Goal: Information Seeking & Learning: Learn about a topic

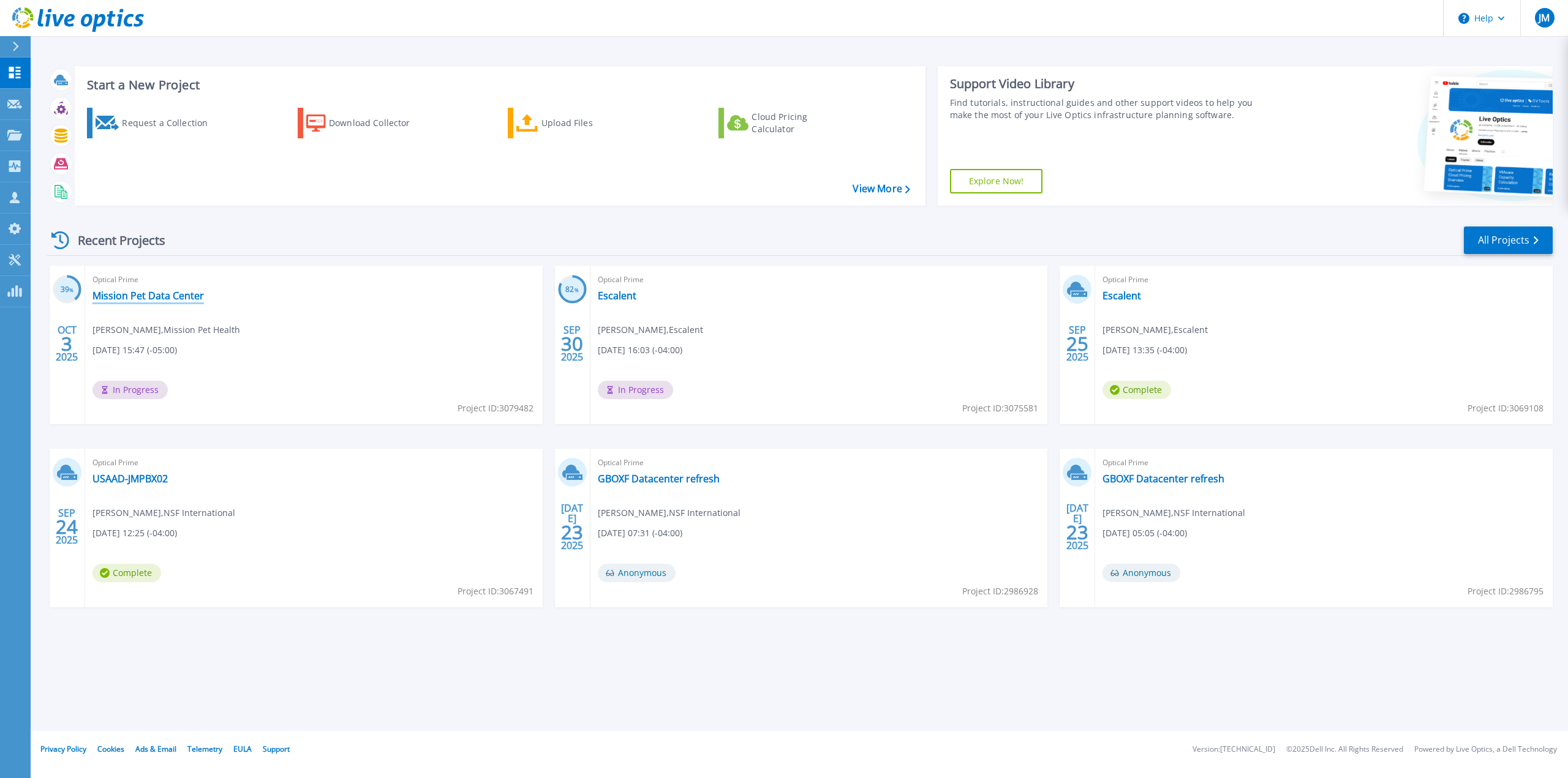
click at [182, 302] on link "Mission Pet Data Center" at bounding box center [148, 296] width 112 height 12
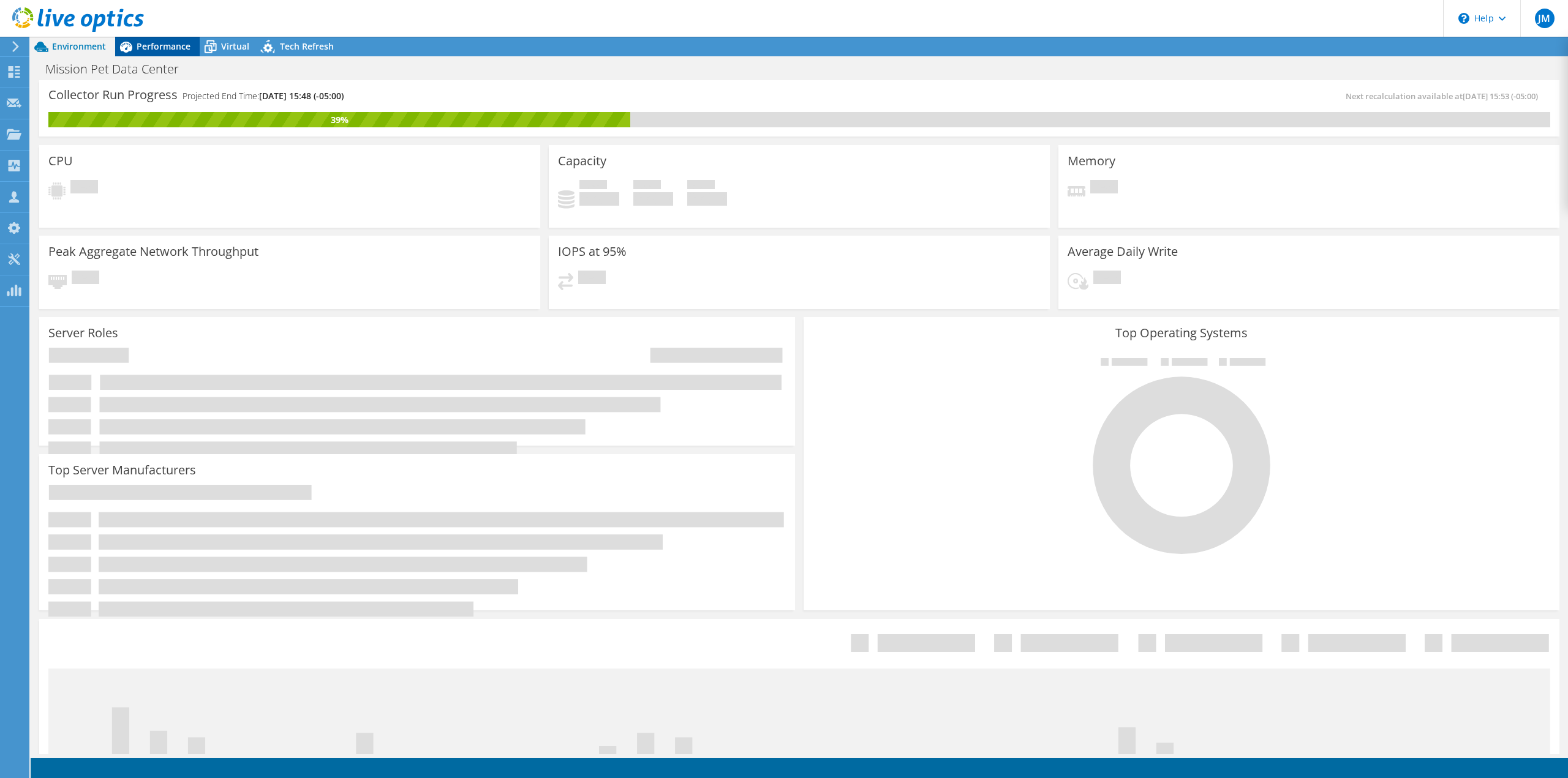
click at [144, 41] on span "Performance" at bounding box center [164, 46] width 54 height 12
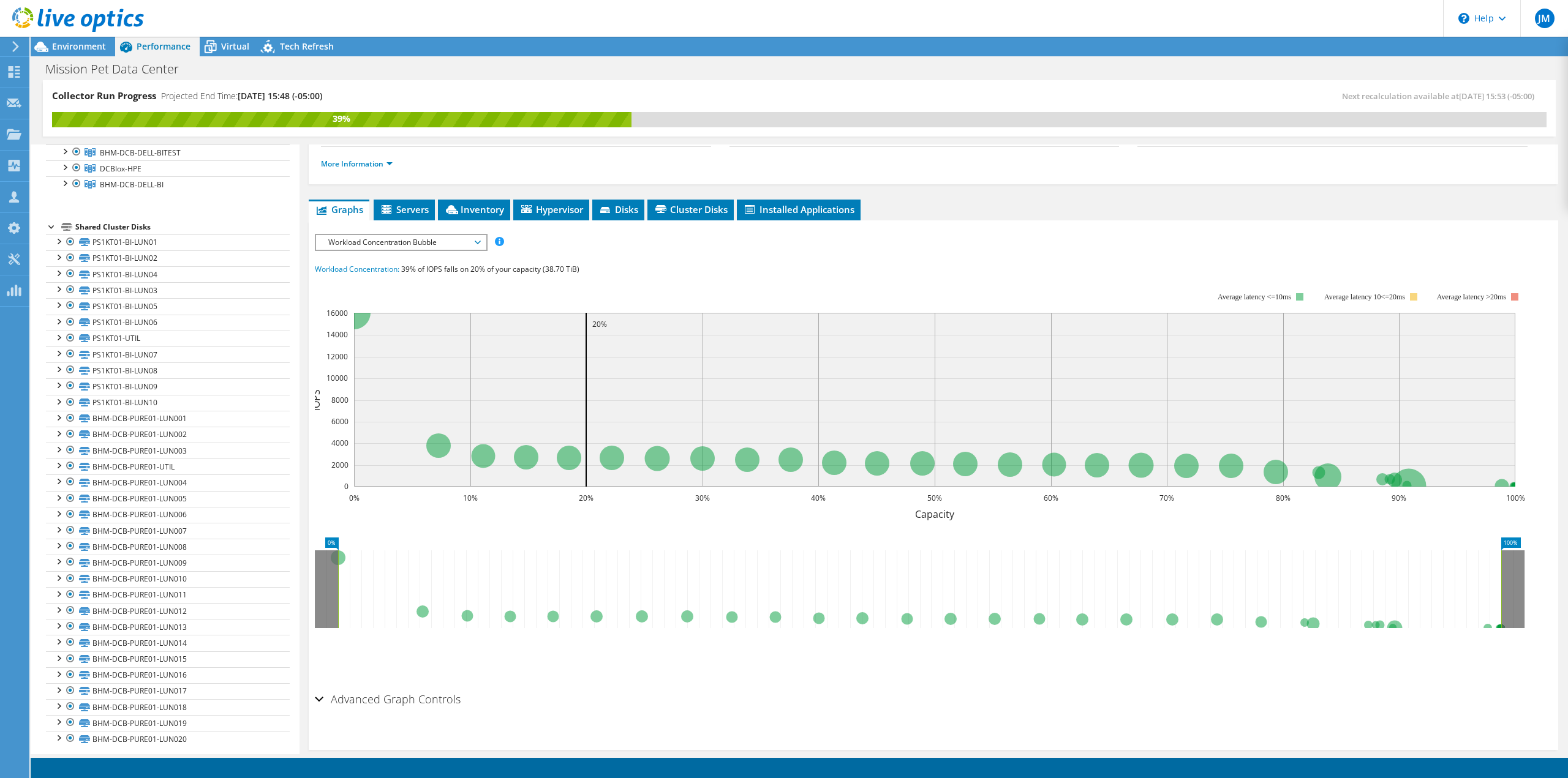
scroll to position [176, 0]
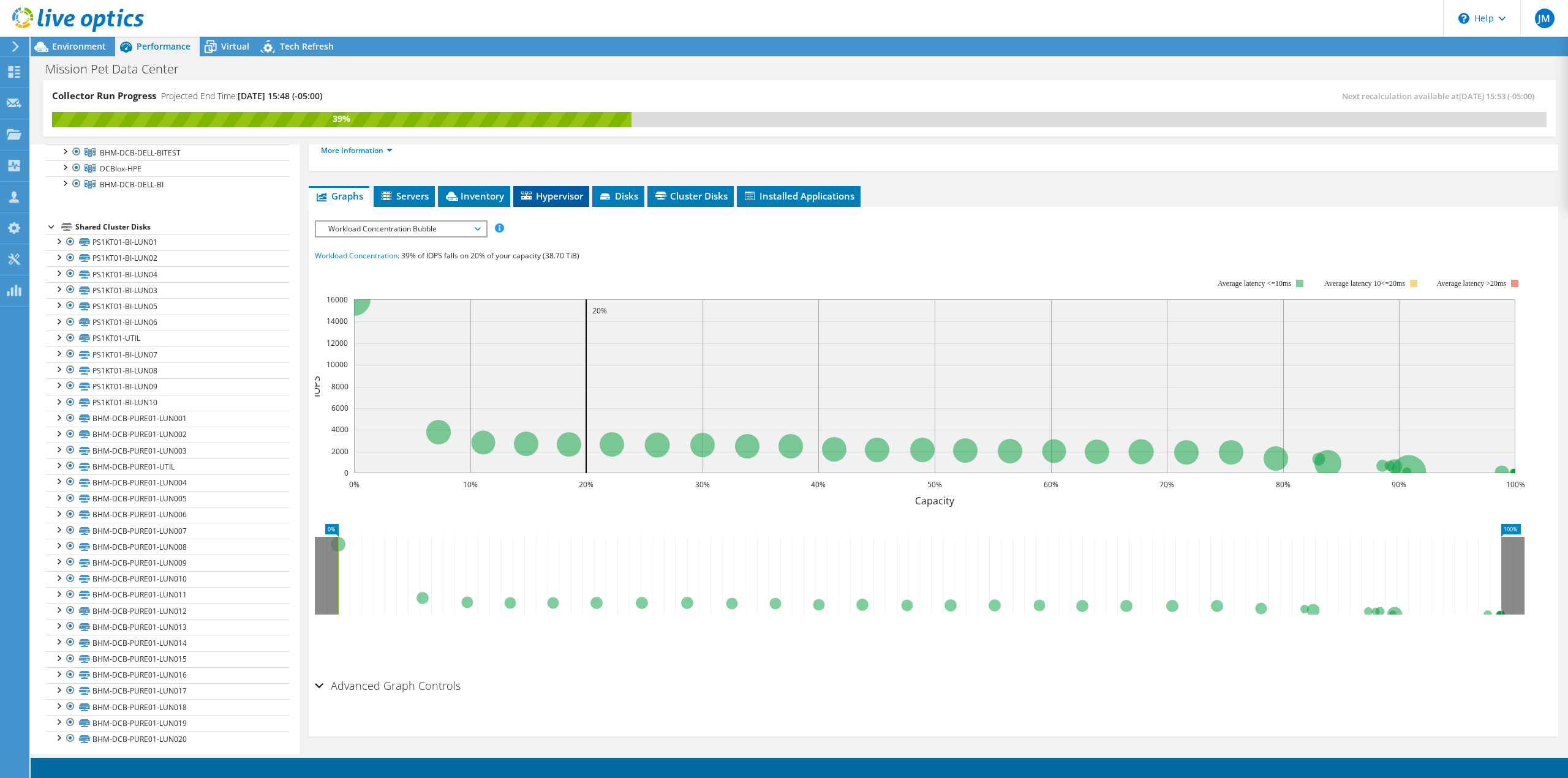
click at [534, 194] on span "Hypervisor" at bounding box center [550, 196] width 64 height 12
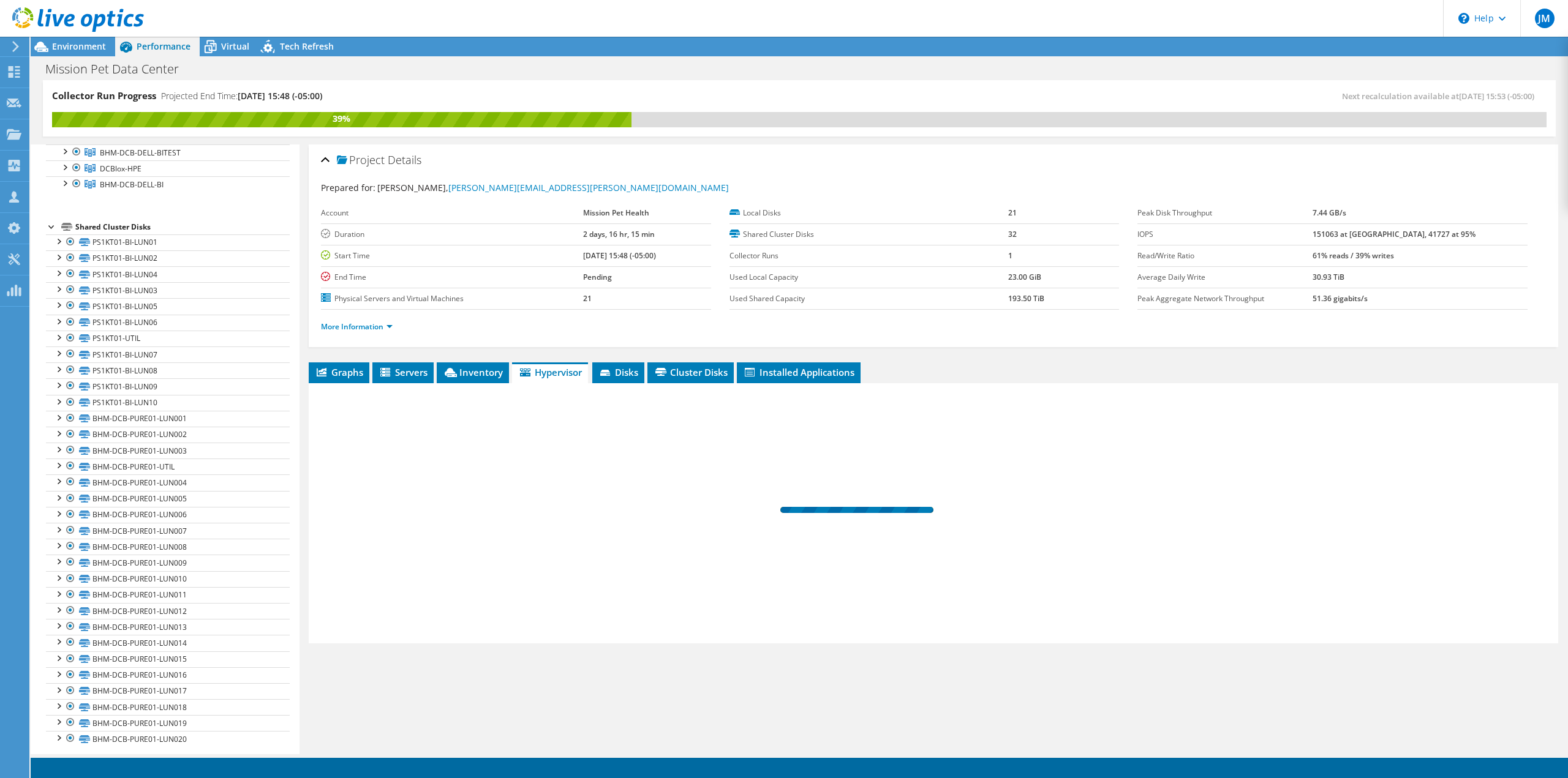
scroll to position [0, 0]
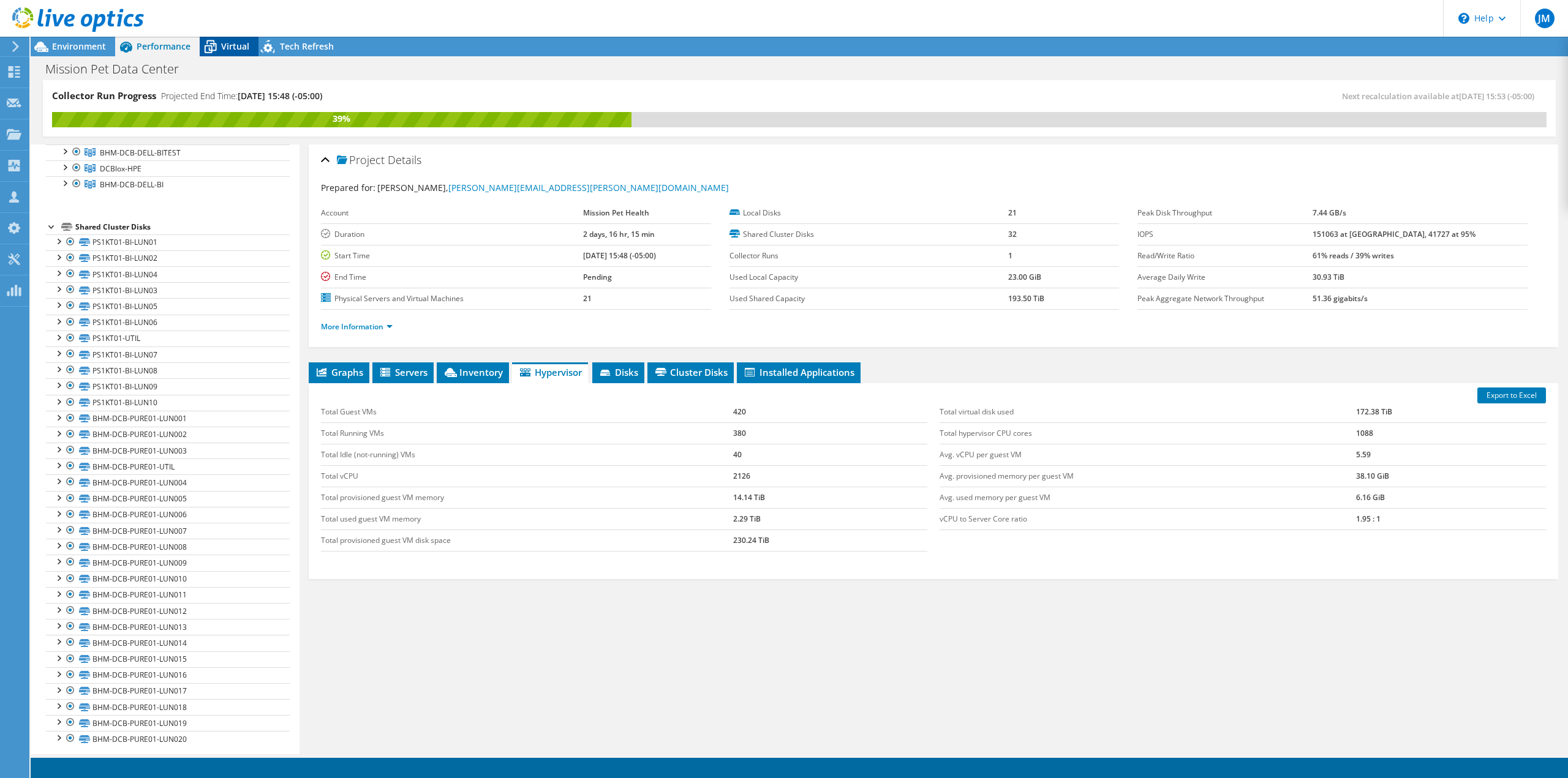
click at [250, 38] on div "Virtual" at bounding box center [229, 46] width 59 height 20
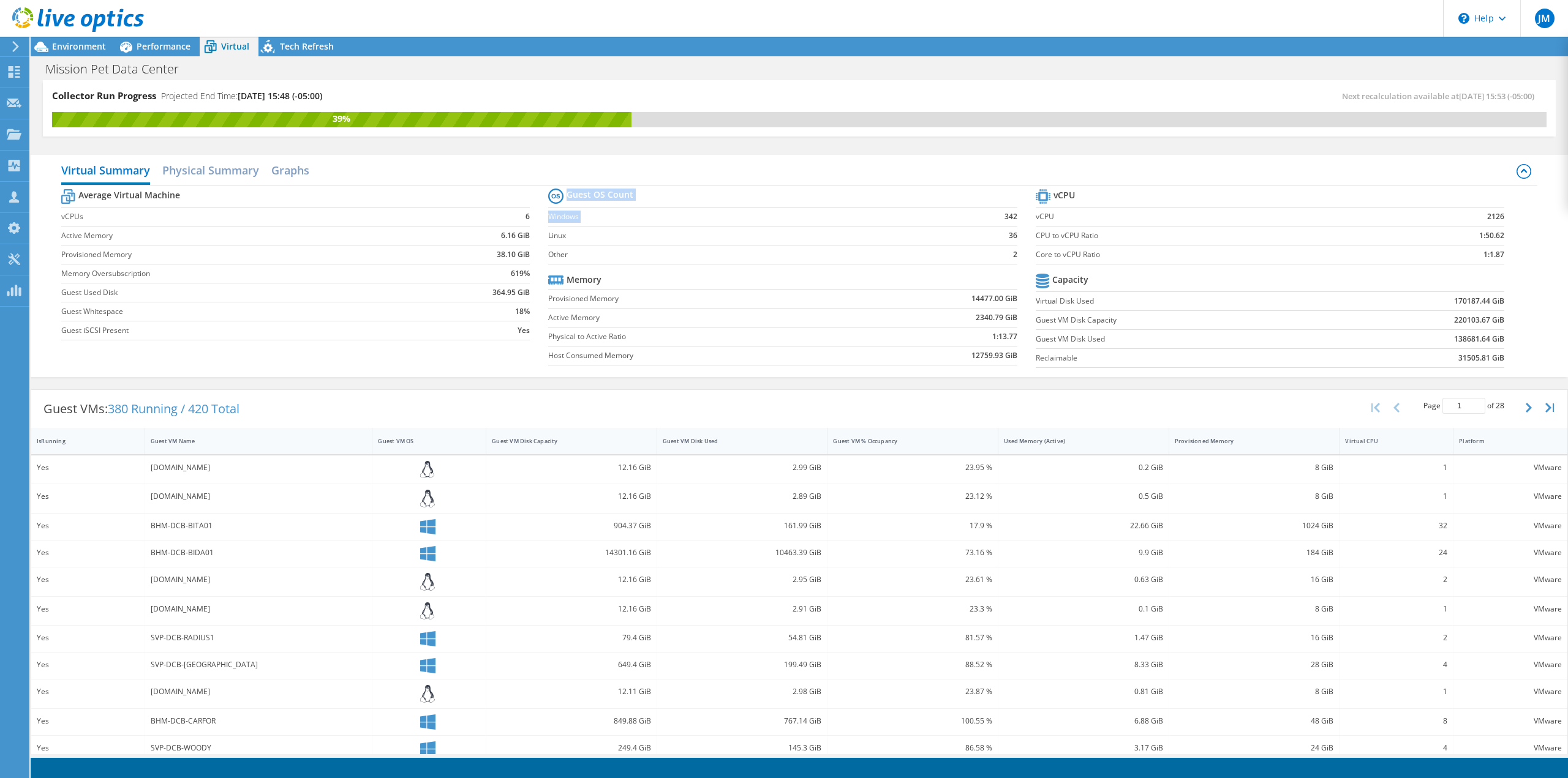
drag, startPoint x: 984, startPoint y: 216, endPoint x: 1016, endPoint y: 219, distance: 32.1
click at [1016, 219] on section "Guest OS Count Windows 342 Linux 36 Other 2 Memory Provisioned Memory 14477.00 …" at bounding box center [791, 278] width 487 height 186
click at [1000, 239] on td "36" at bounding box center [985, 235] width 61 height 19
drag, startPoint x: 959, startPoint y: 300, endPoint x: 1010, endPoint y: 297, distance: 51.1
click at [1010, 297] on td "14477.00 GiB" at bounding box center [938, 299] width 157 height 19
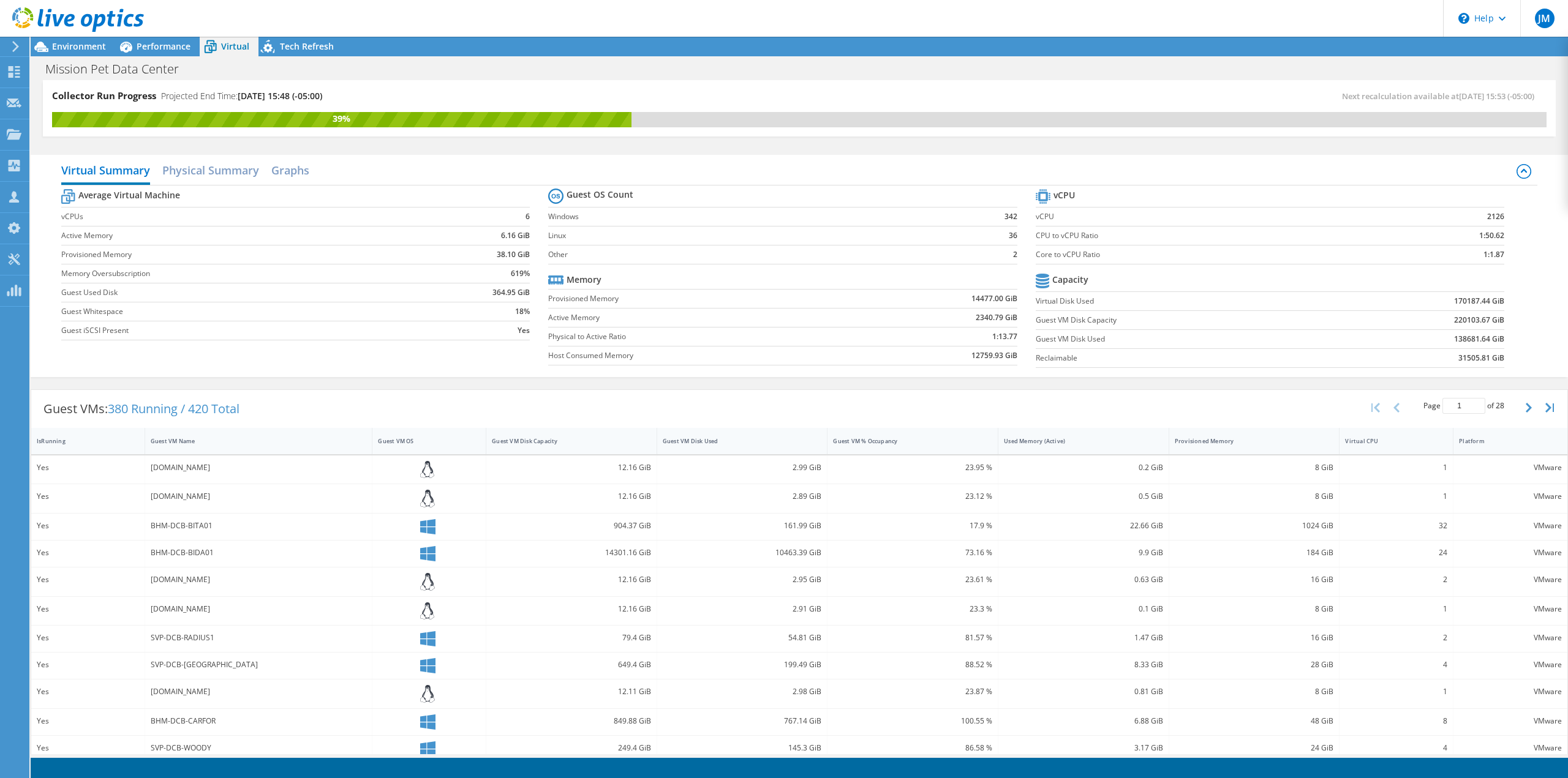
click at [921, 350] on td "12759.93 GiB" at bounding box center [938, 355] width 157 height 19
drag, startPoint x: 1438, startPoint y: 302, endPoint x: 1524, endPoint y: 300, distance: 86.0
click at [1524, 300] on div "Average Virtual Machine vCPUs 6 Active Memory 6.16 GiB Provisioned Memory 38.10…" at bounding box center [799, 280] width 1476 height 189
click at [1342, 352] on td "31505.81 GiB" at bounding box center [1418, 358] width 171 height 19
click at [453, 654] on div at bounding box center [429, 666] width 114 height 26
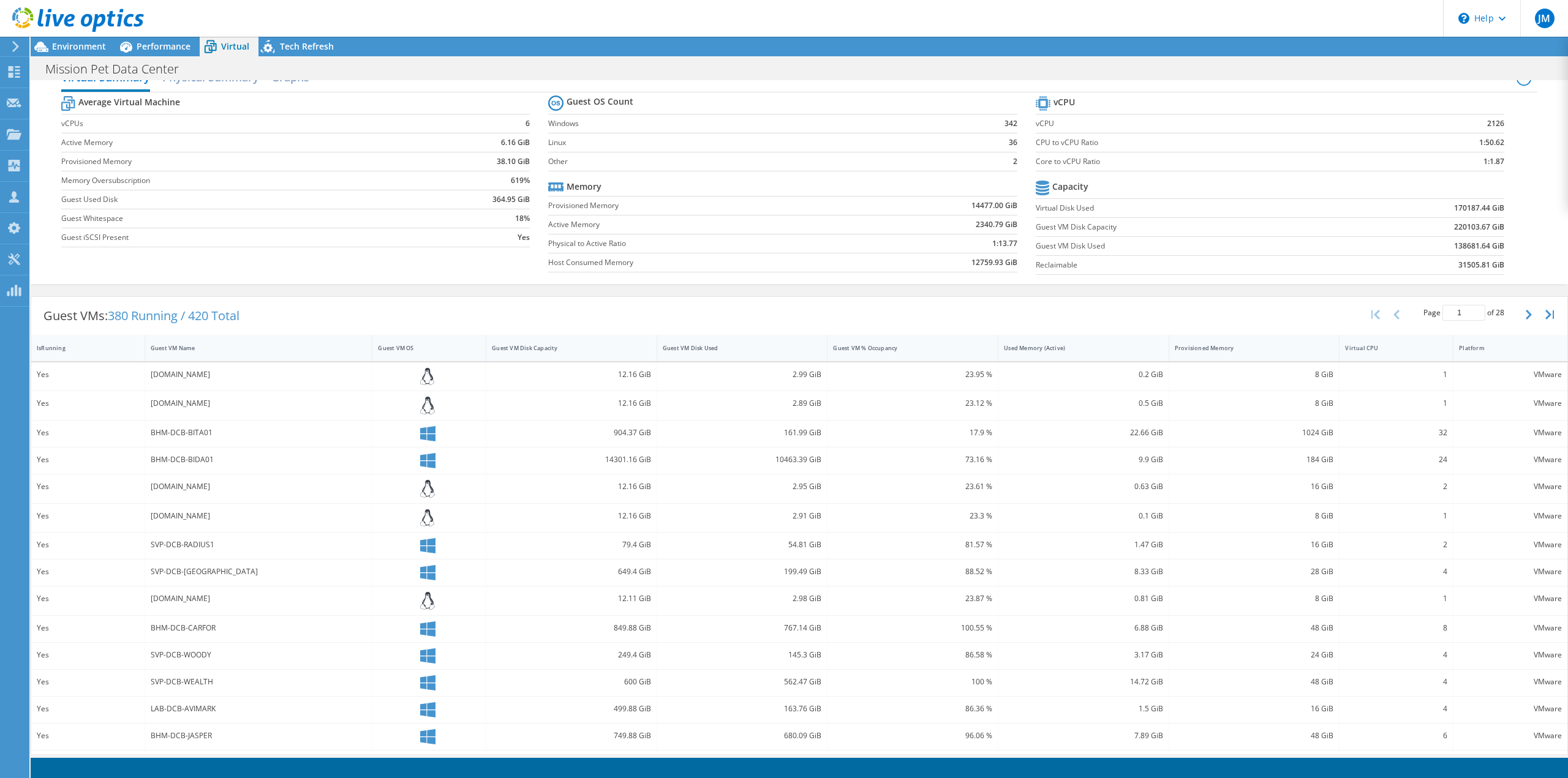
scroll to position [116, 0]
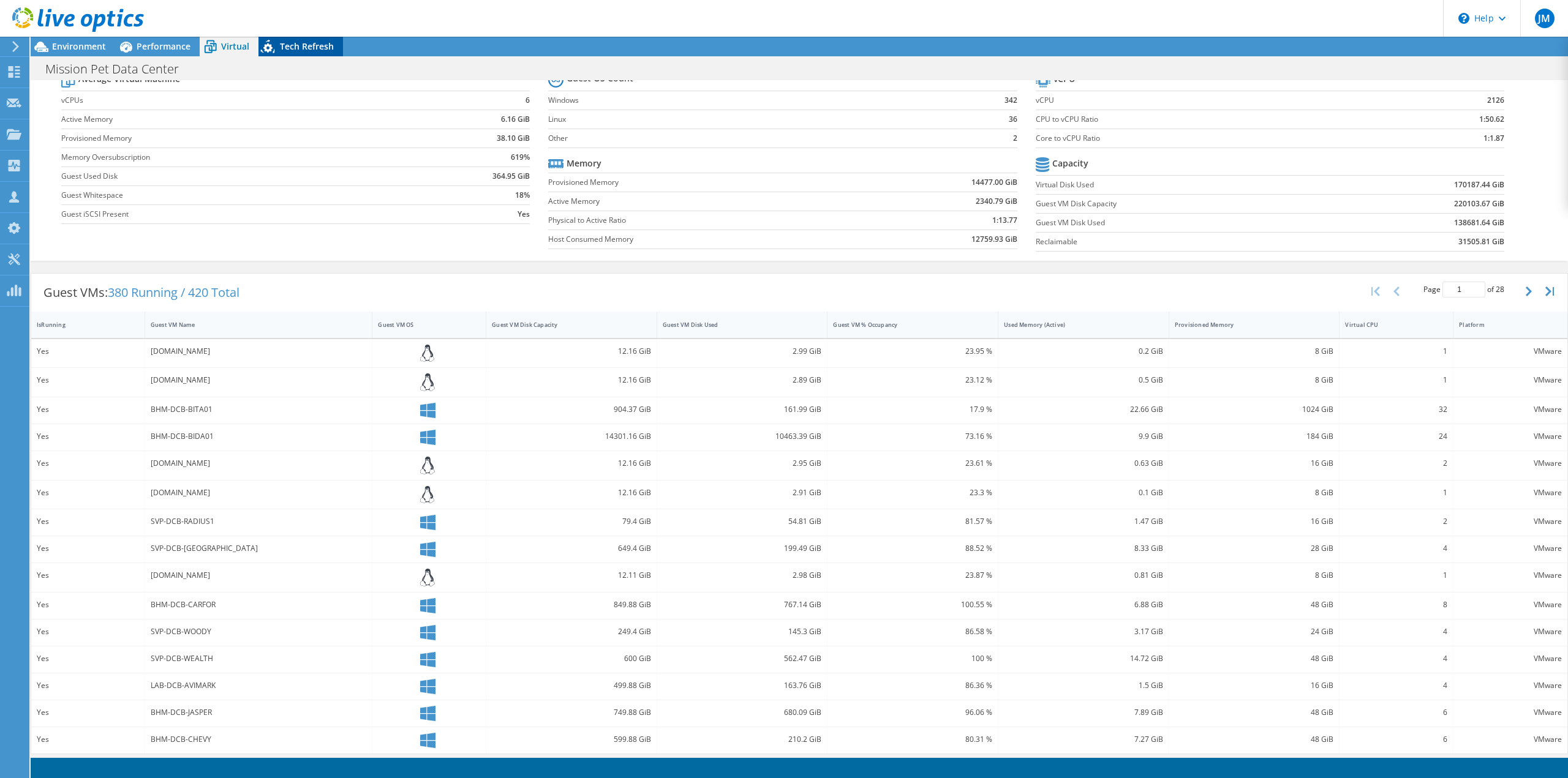
click at [302, 49] on span "Tech Refresh" at bounding box center [307, 46] width 54 height 12
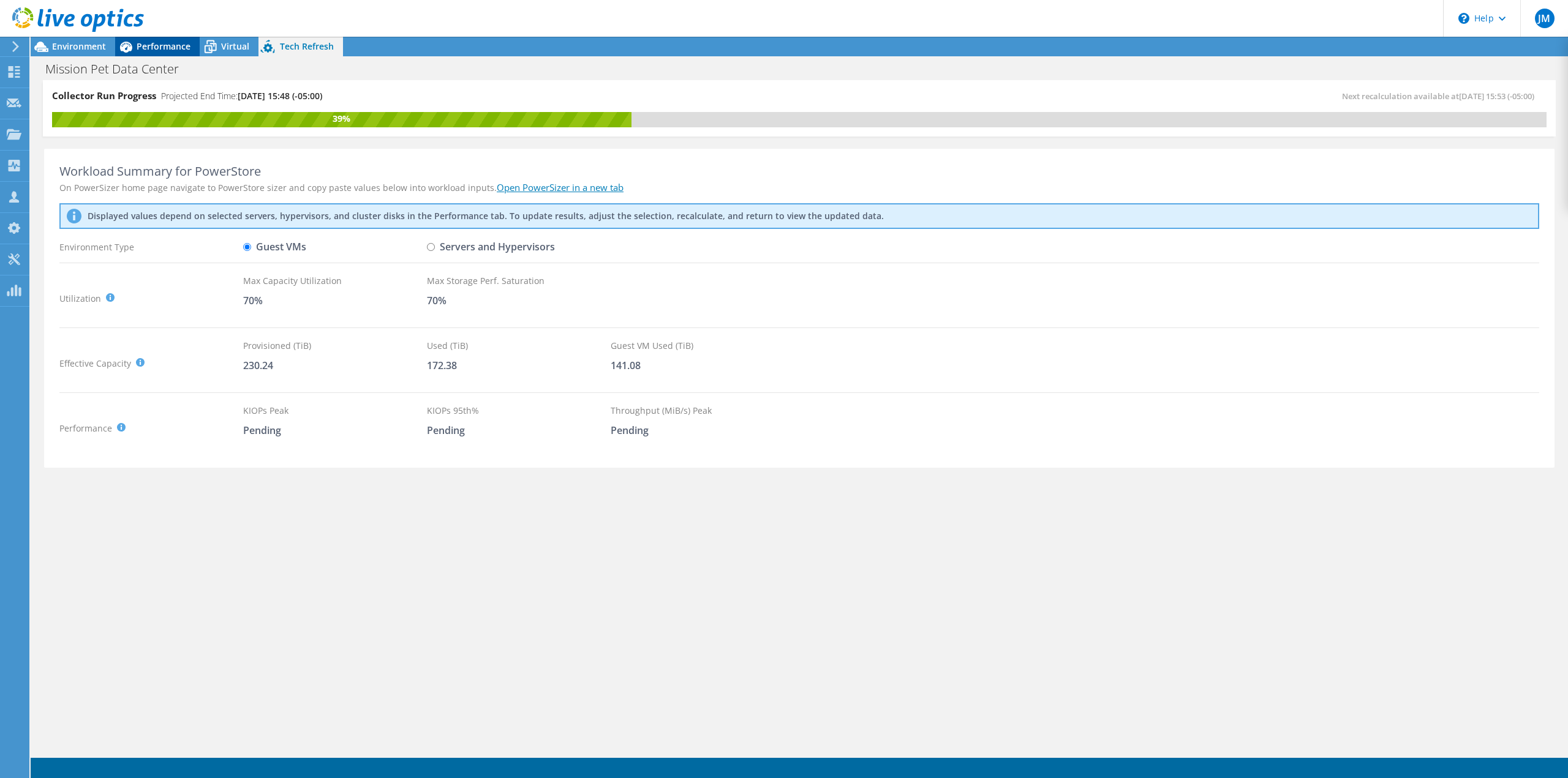
click at [159, 46] on span "Performance" at bounding box center [164, 46] width 54 height 12
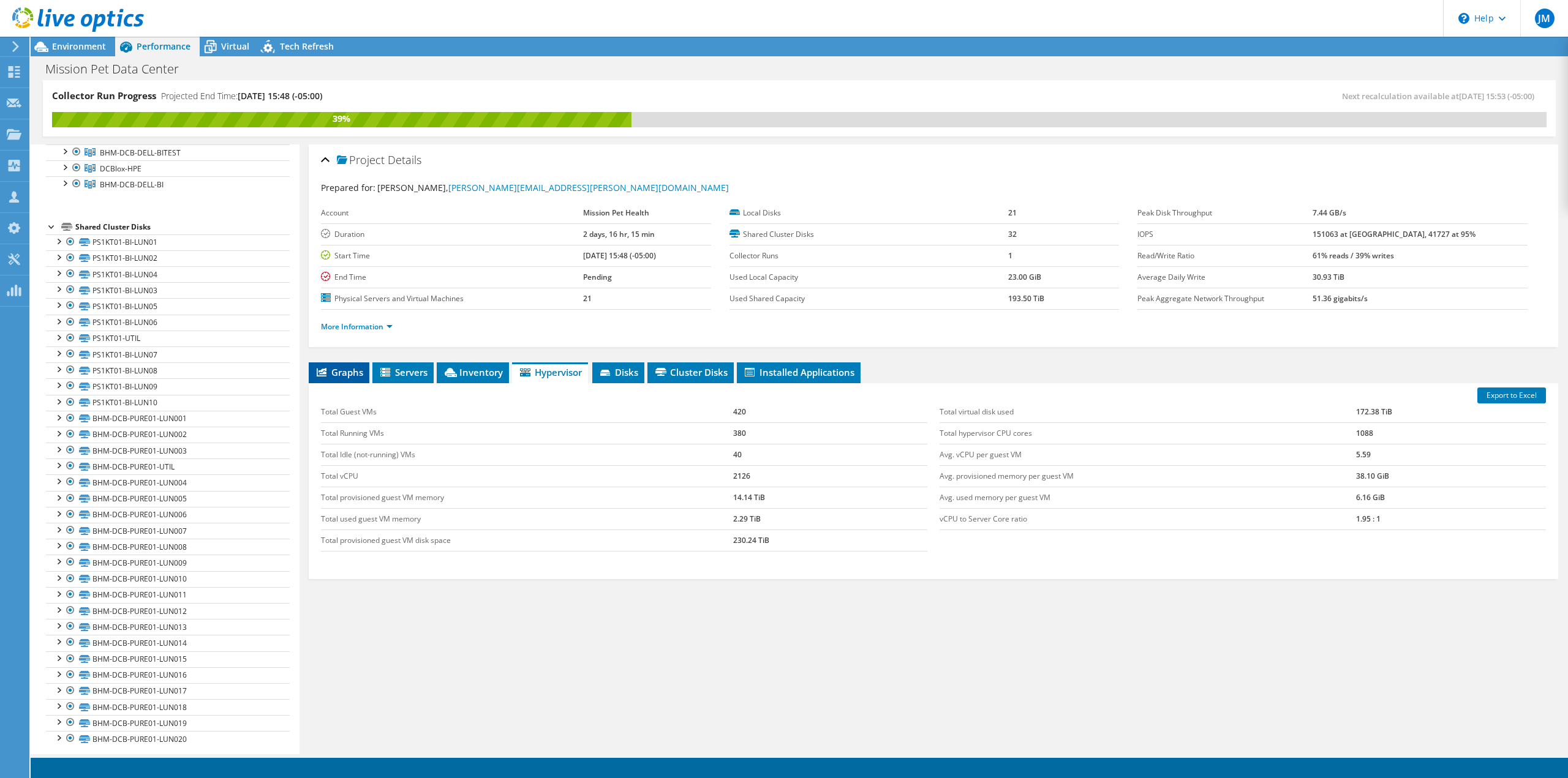
click at [348, 373] on span "Graphs" at bounding box center [339, 372] width 48 height 12
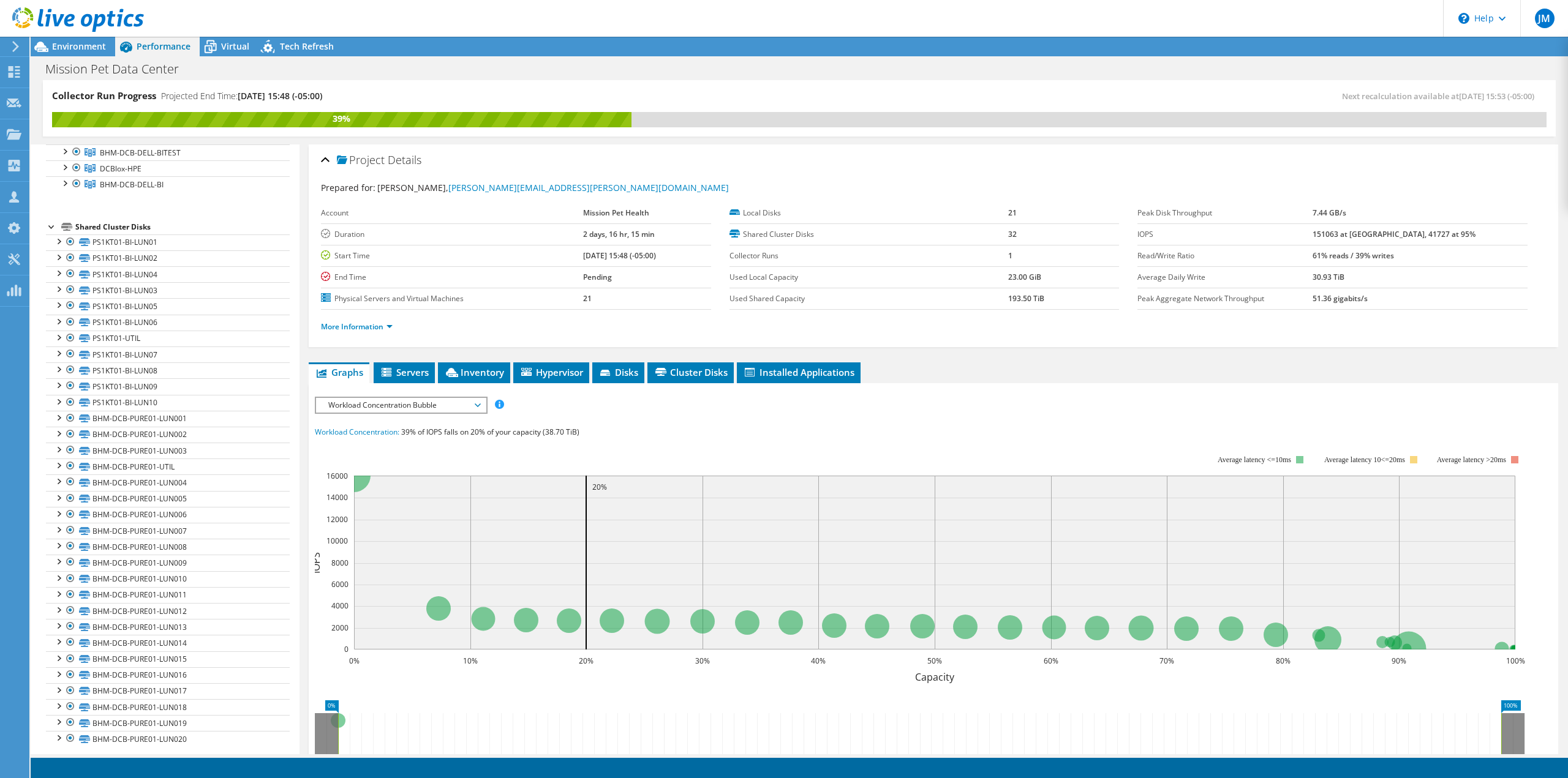
click at [400, 414] on div "IOPS Disk Throughput IO Size Latency Queue Depth CPU Percentage Memory Page Fau…" at bounding box center [933, 623] width 1237 height 453
click at [402, 410] on div "Workload Concentration Bubble IOPS Disk Throughput IO Size Latency Queue Depth …" at bounding box center [401, 405] width 173 height 17
click at [364, 492] on li "CPU Percentage" at bounding box center [401, 493] width 169 height 15
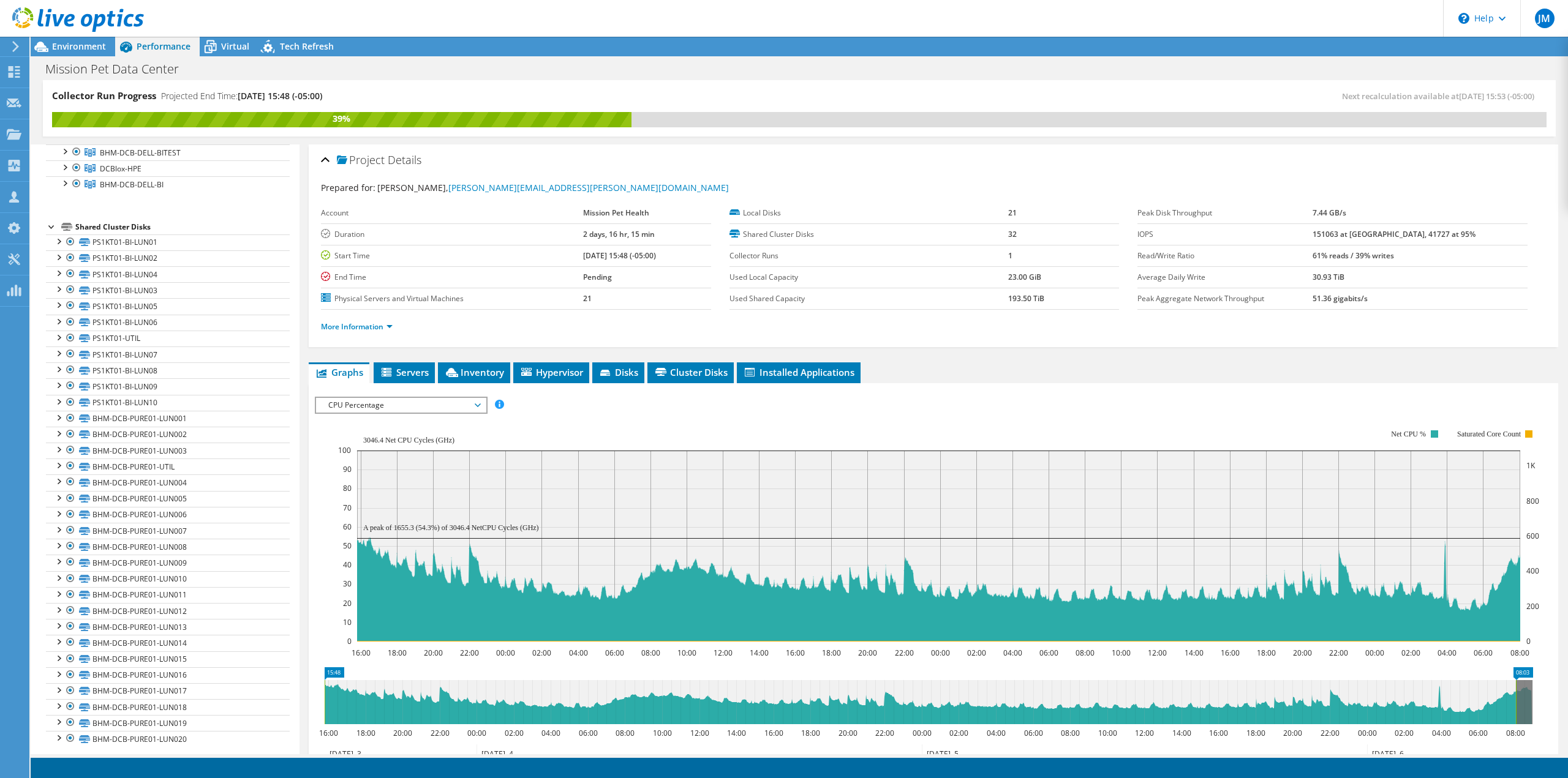
click at [399, 398] on span "CPU Percentage" at bounding box center [400, 405] width 157 height 15
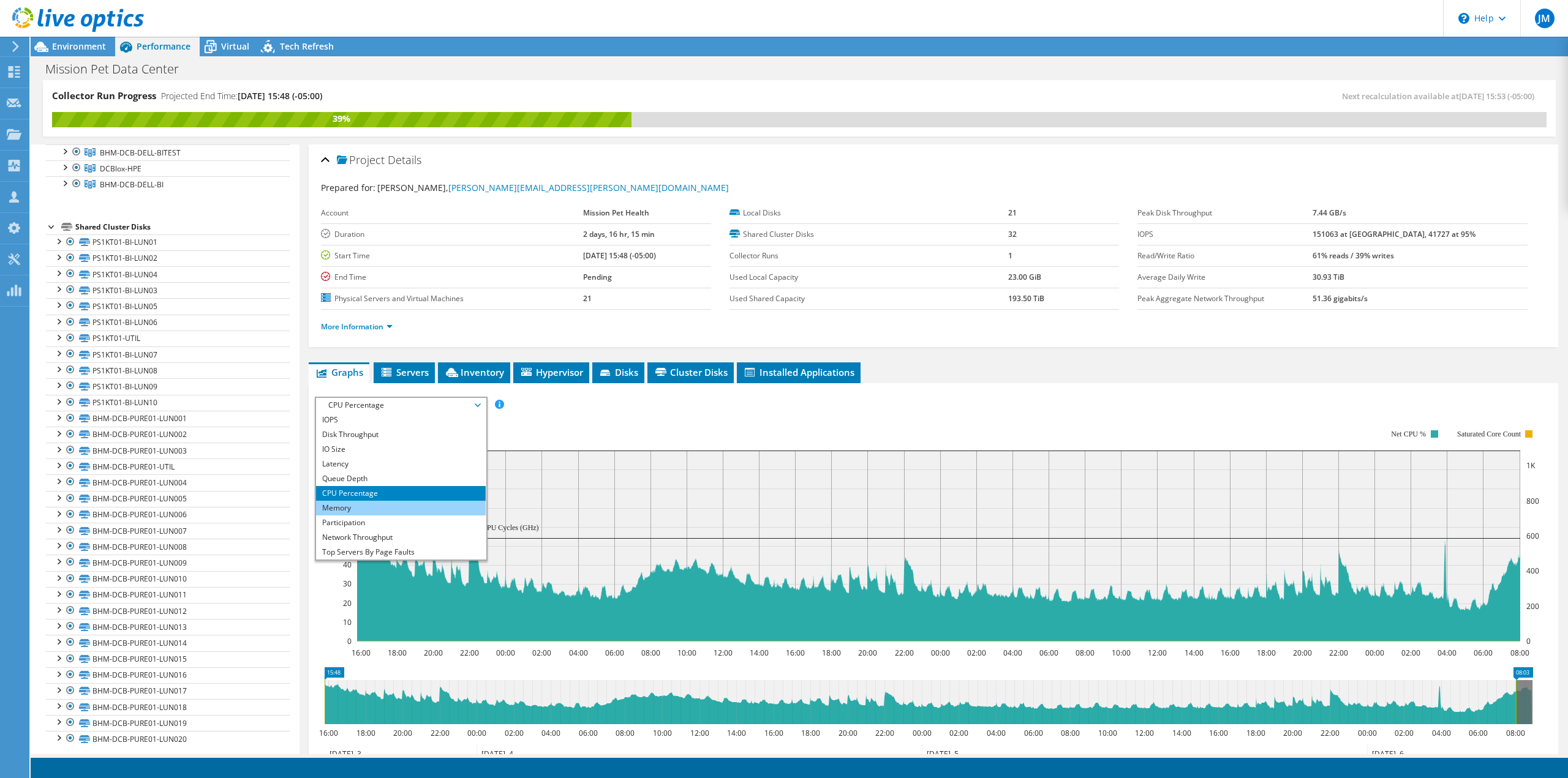
click at [373, 506] on li "Memory" at bounding box center [401, 508] width 169 height 15
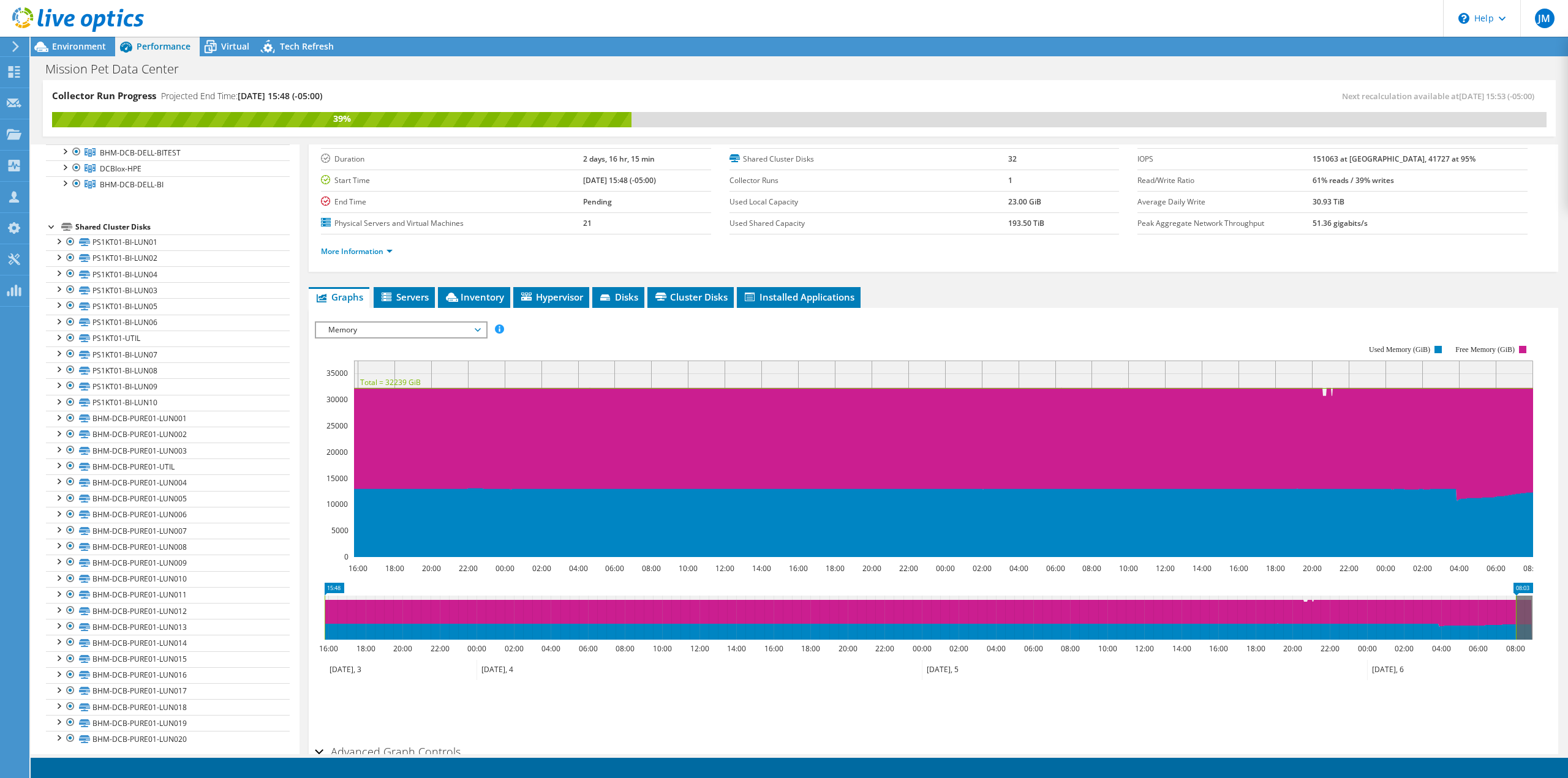
scroll to position [142, 0]
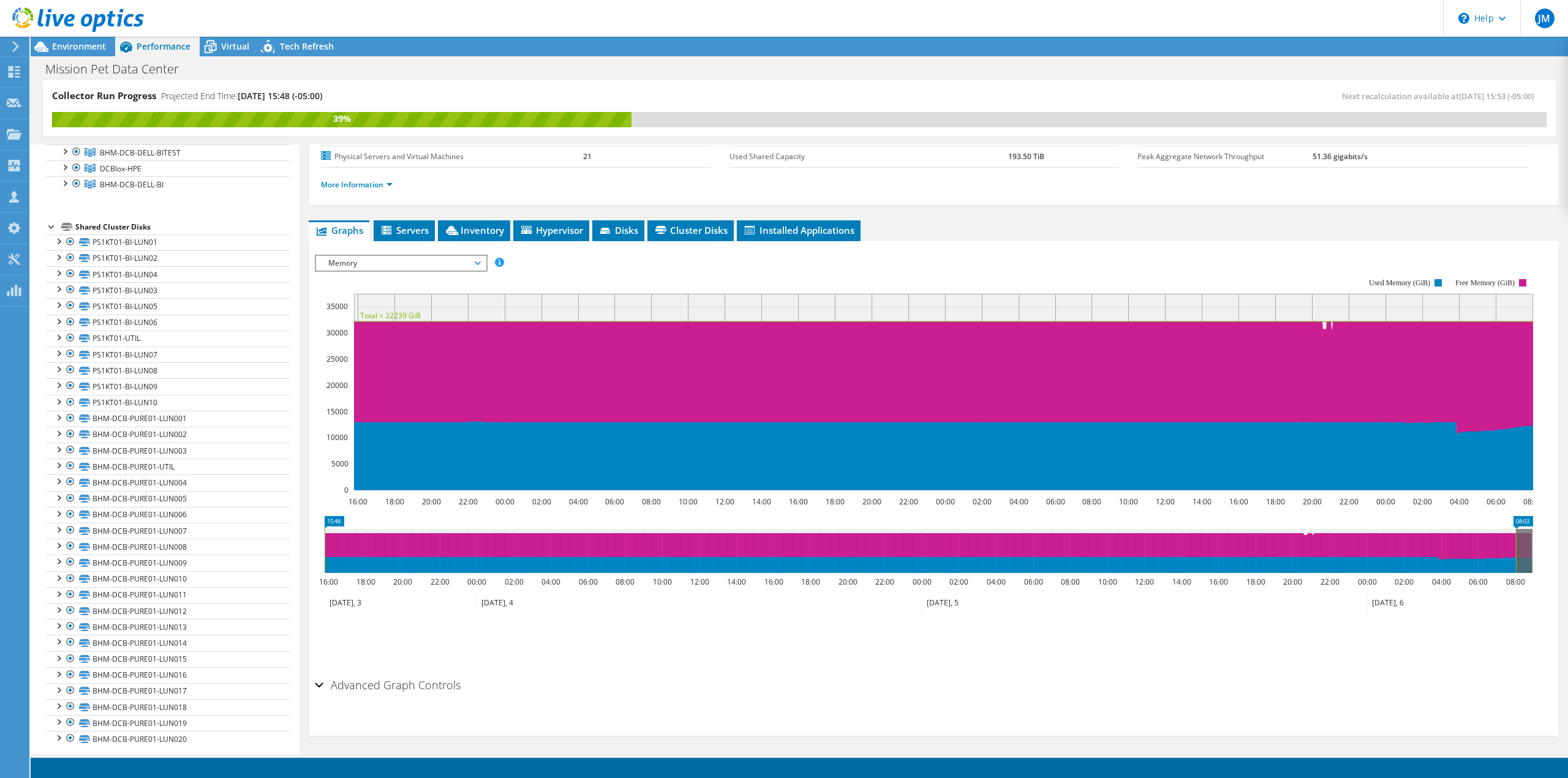
click at [454, 257] on span "Memory" at bounding box center [400, 263] width 157 height 15
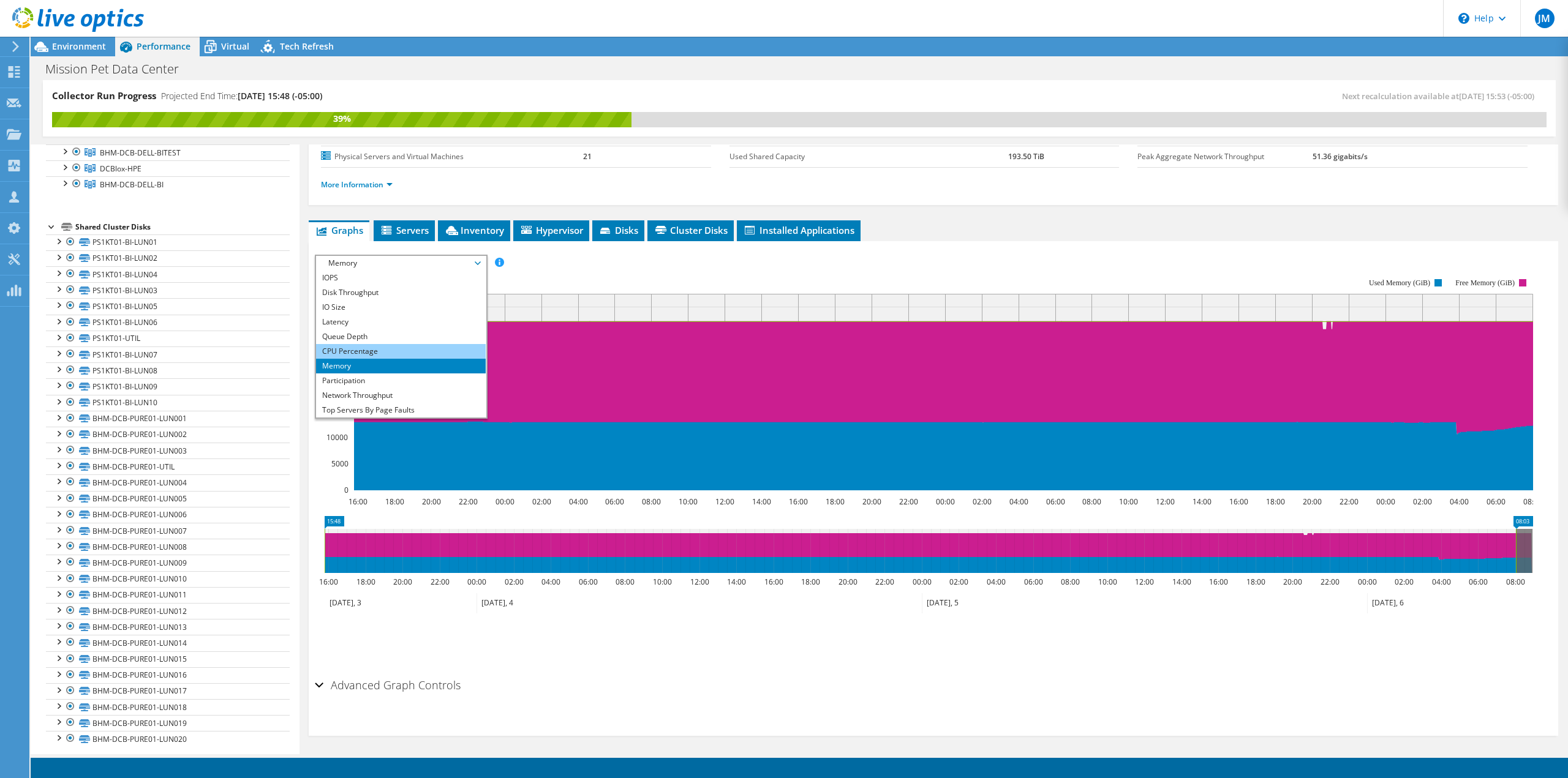
scroll to position [81, 0]
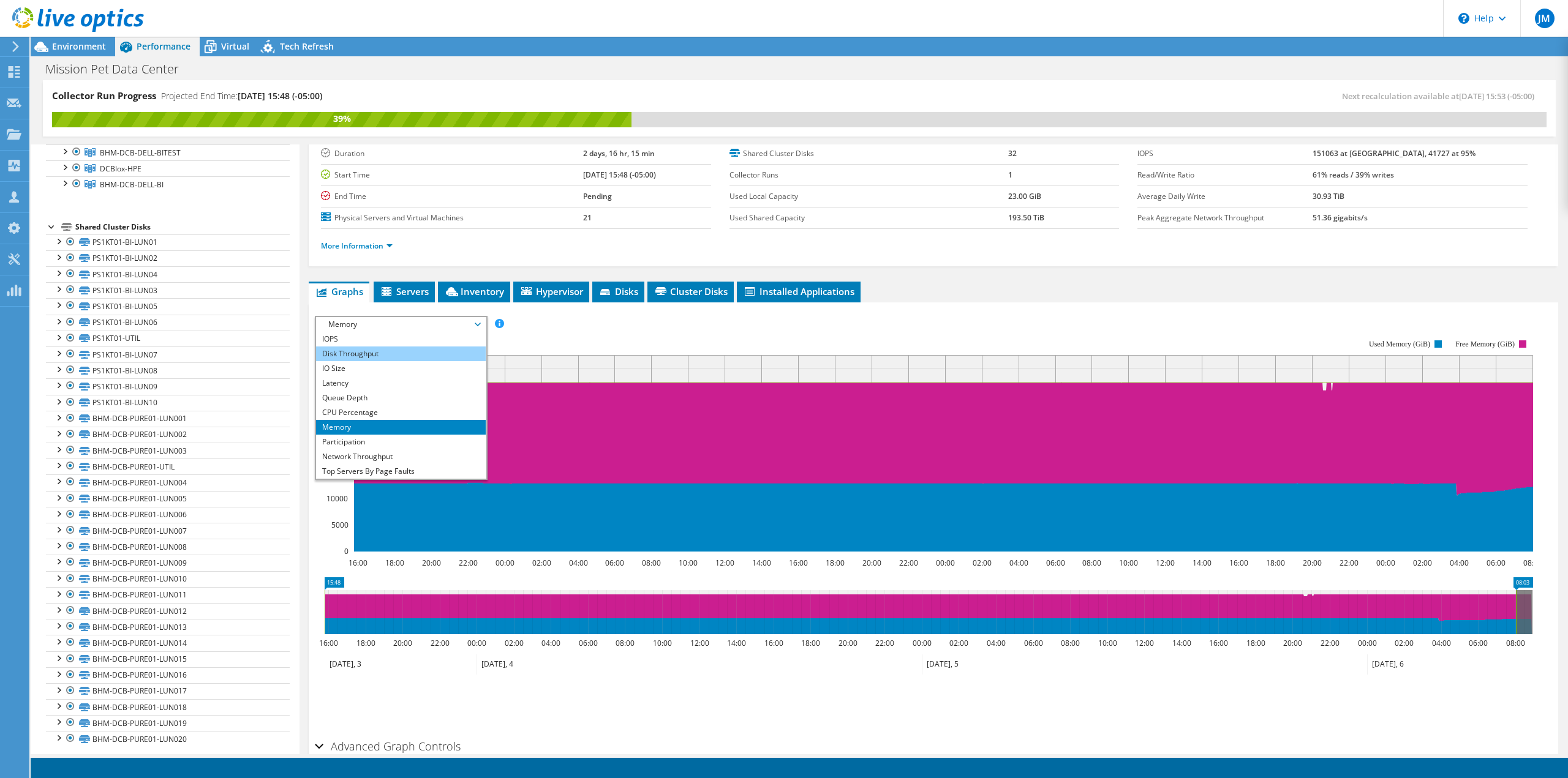
click at [371, 353] on li "Disk Throughput" at bounding box center [401, 353] width 169 height 15
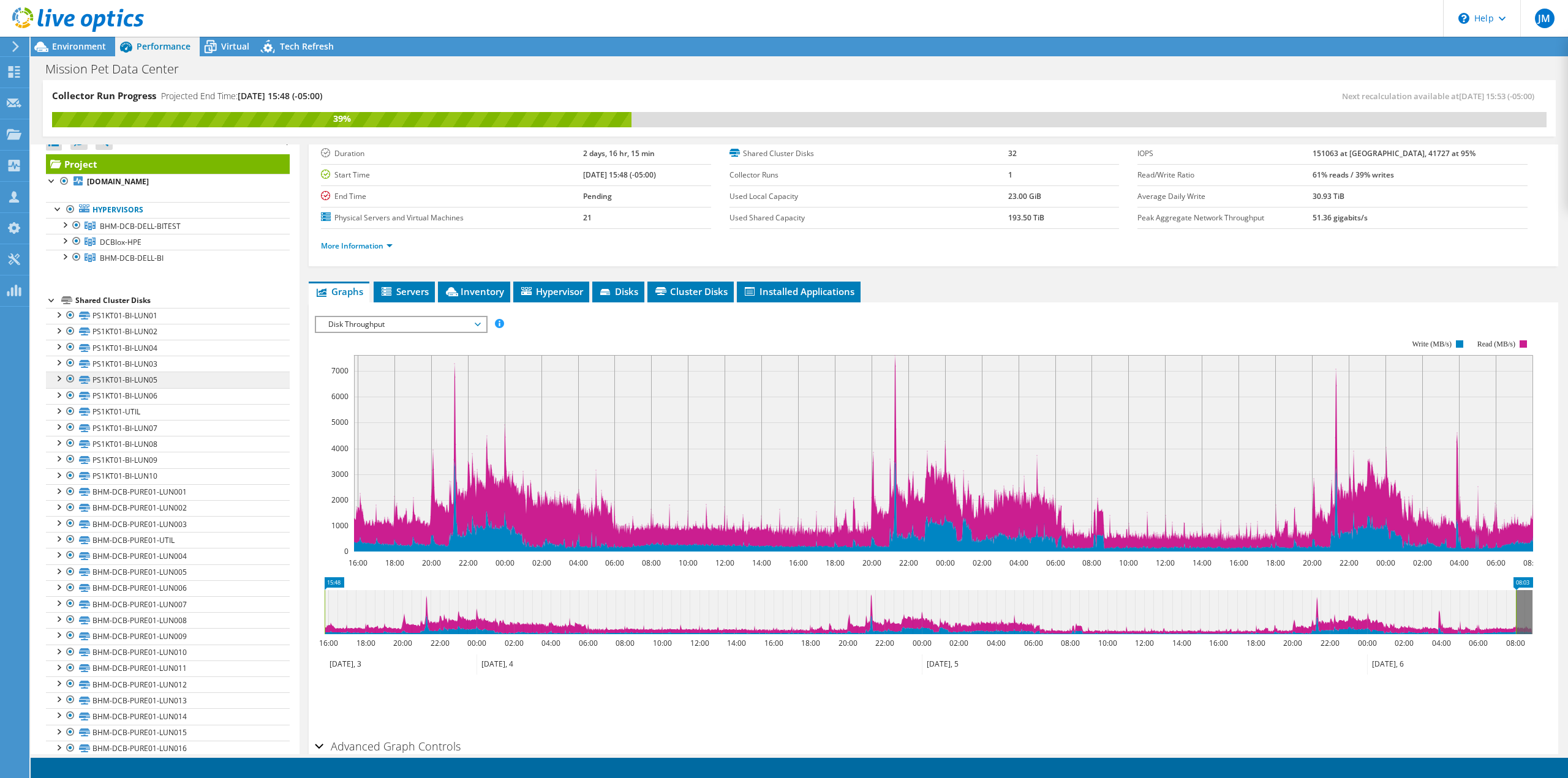
scroll to position [0, 0]
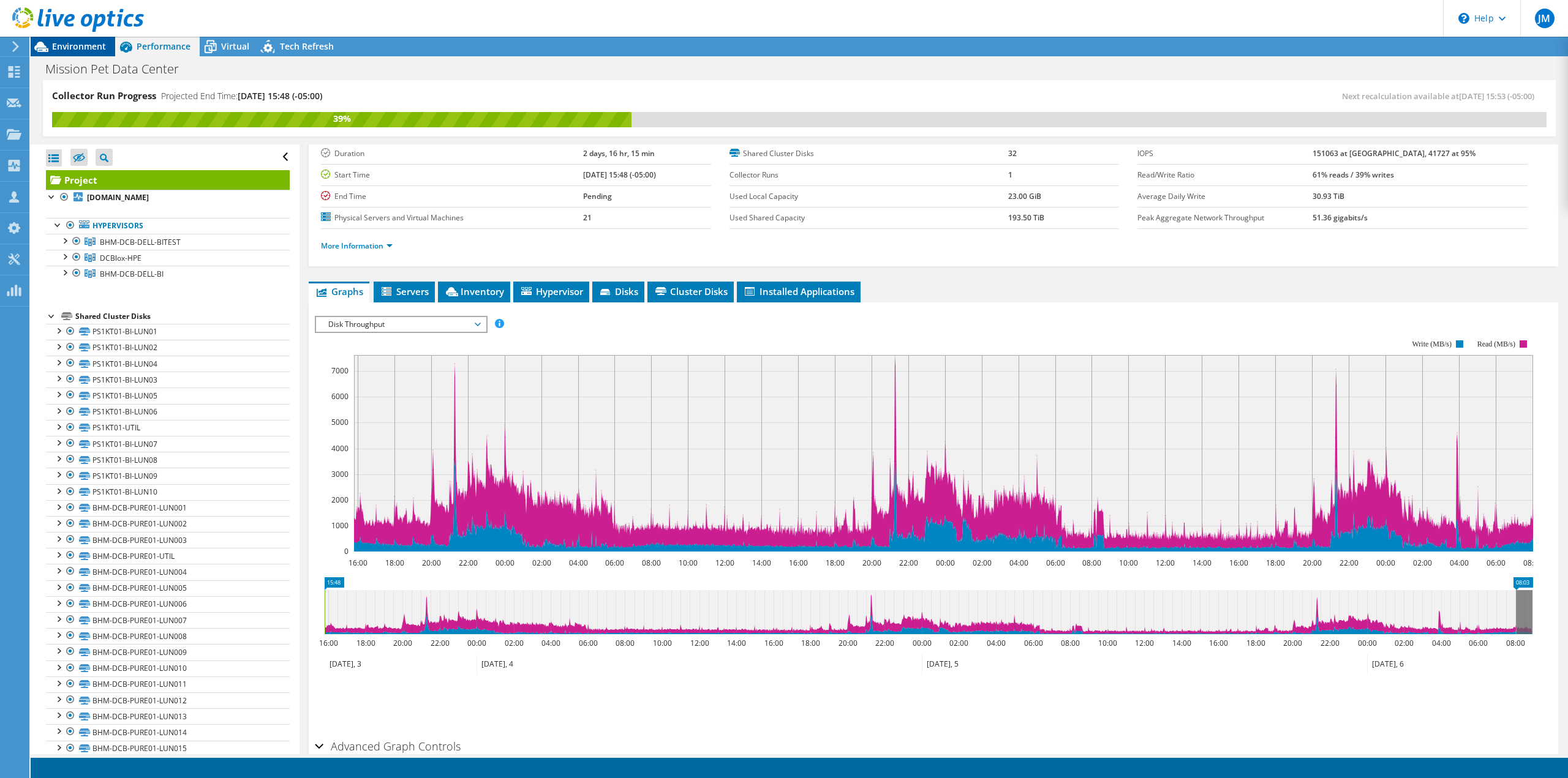
click at [51, 46] on icon at bounding box center [41, 46] width 21 height 21
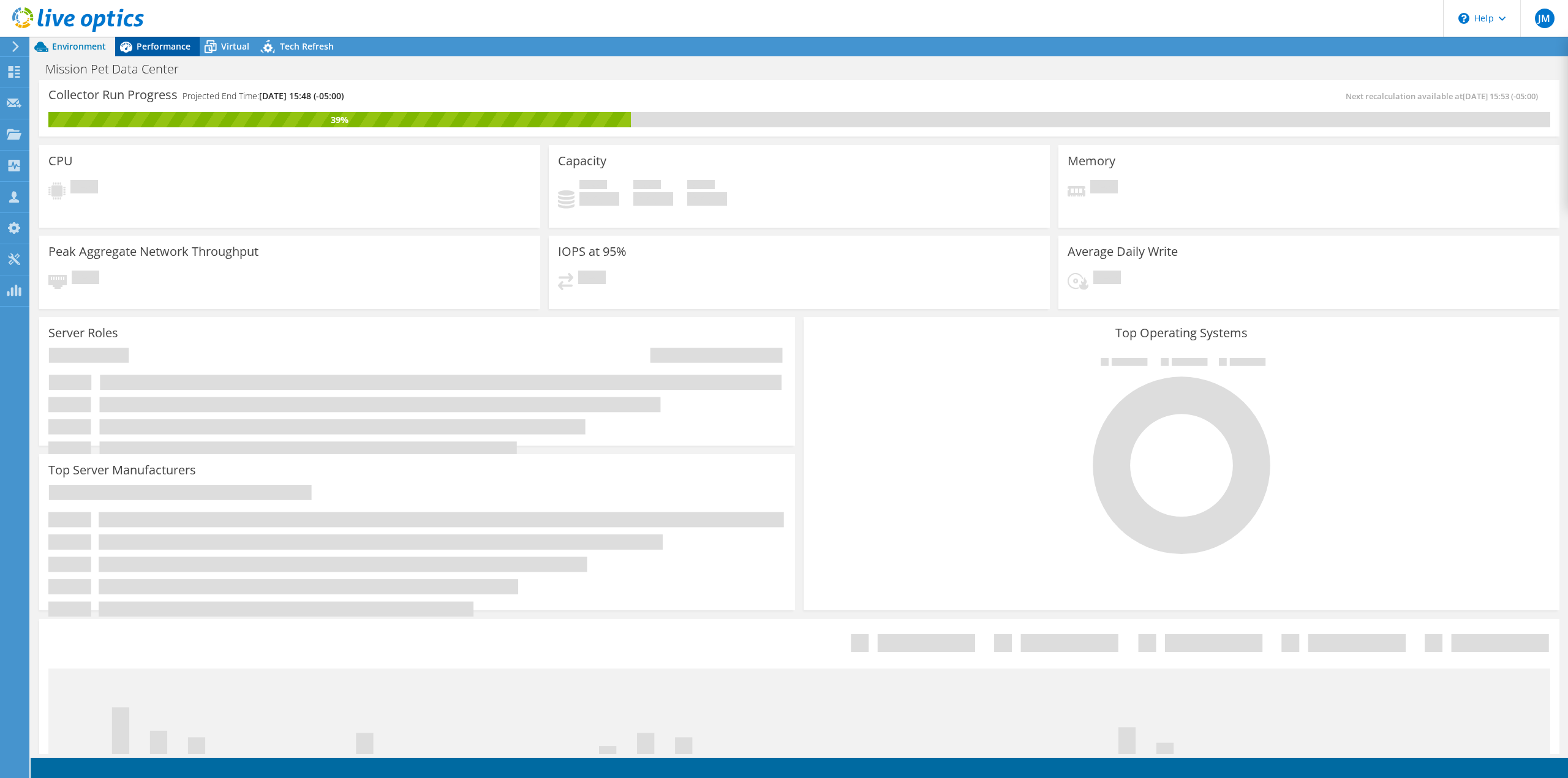
click at [160, 52] on span "Performance" at bounding box center [164, 46] width 54 height 12
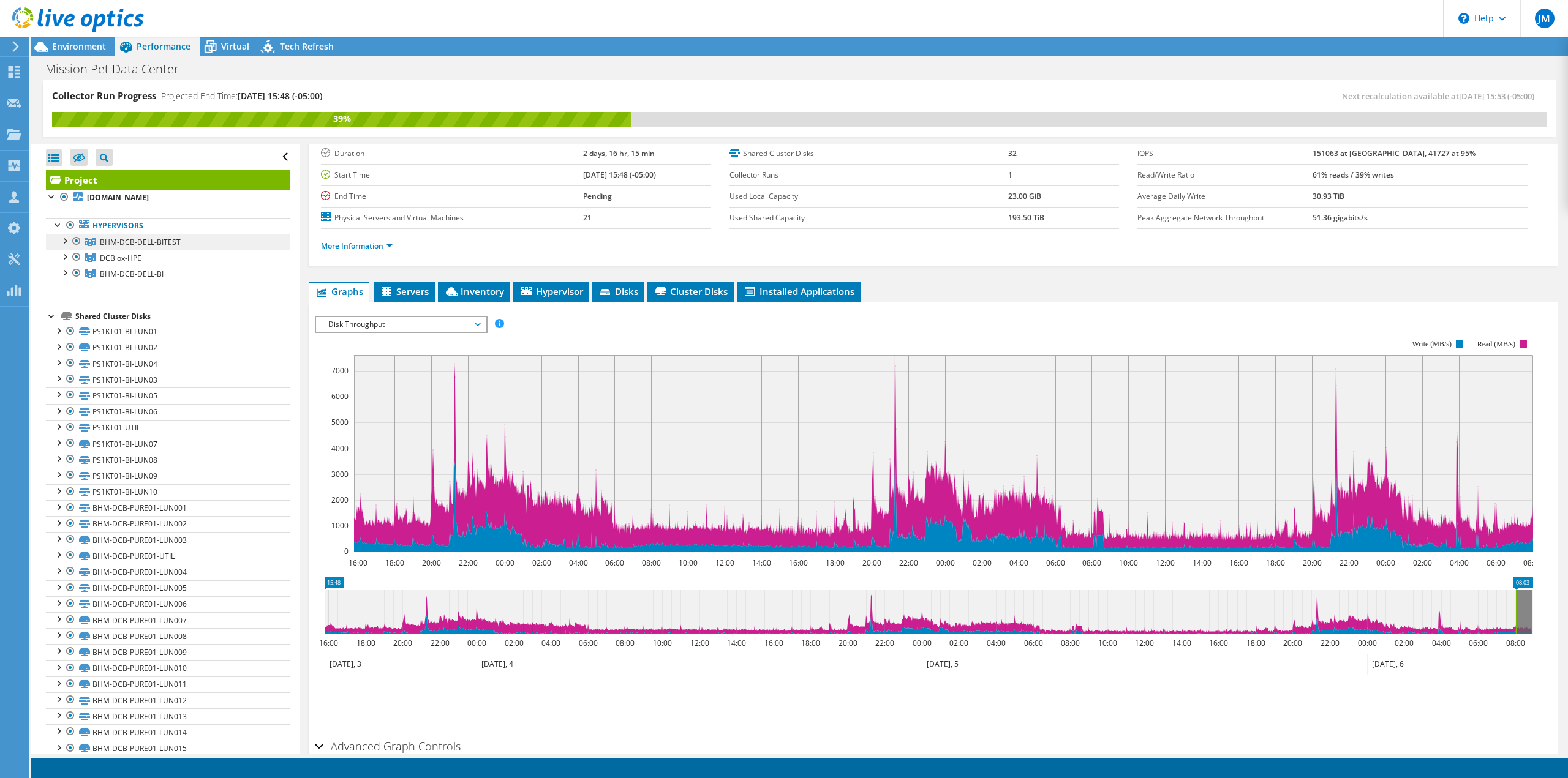
click at [63, 248] on link "BHM-DCB-DELL-BITEST" at bounding box center [168, 242] width 244 height 16
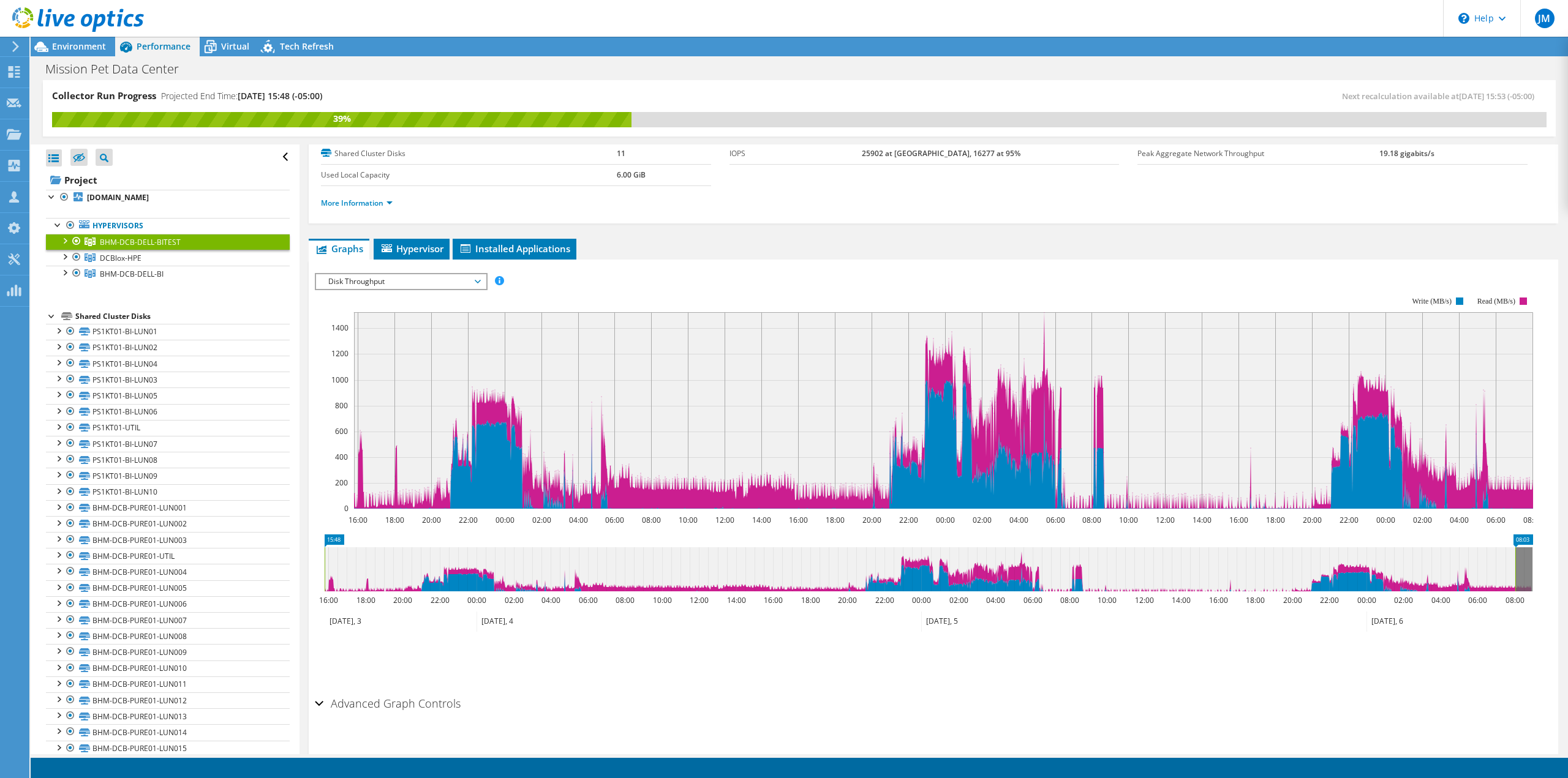
click at [62, 240] on div at bounding box center [64, 240] width 12 height 12
click at [64, 321] on div at bounding box center [64, 320] width 12 height 12
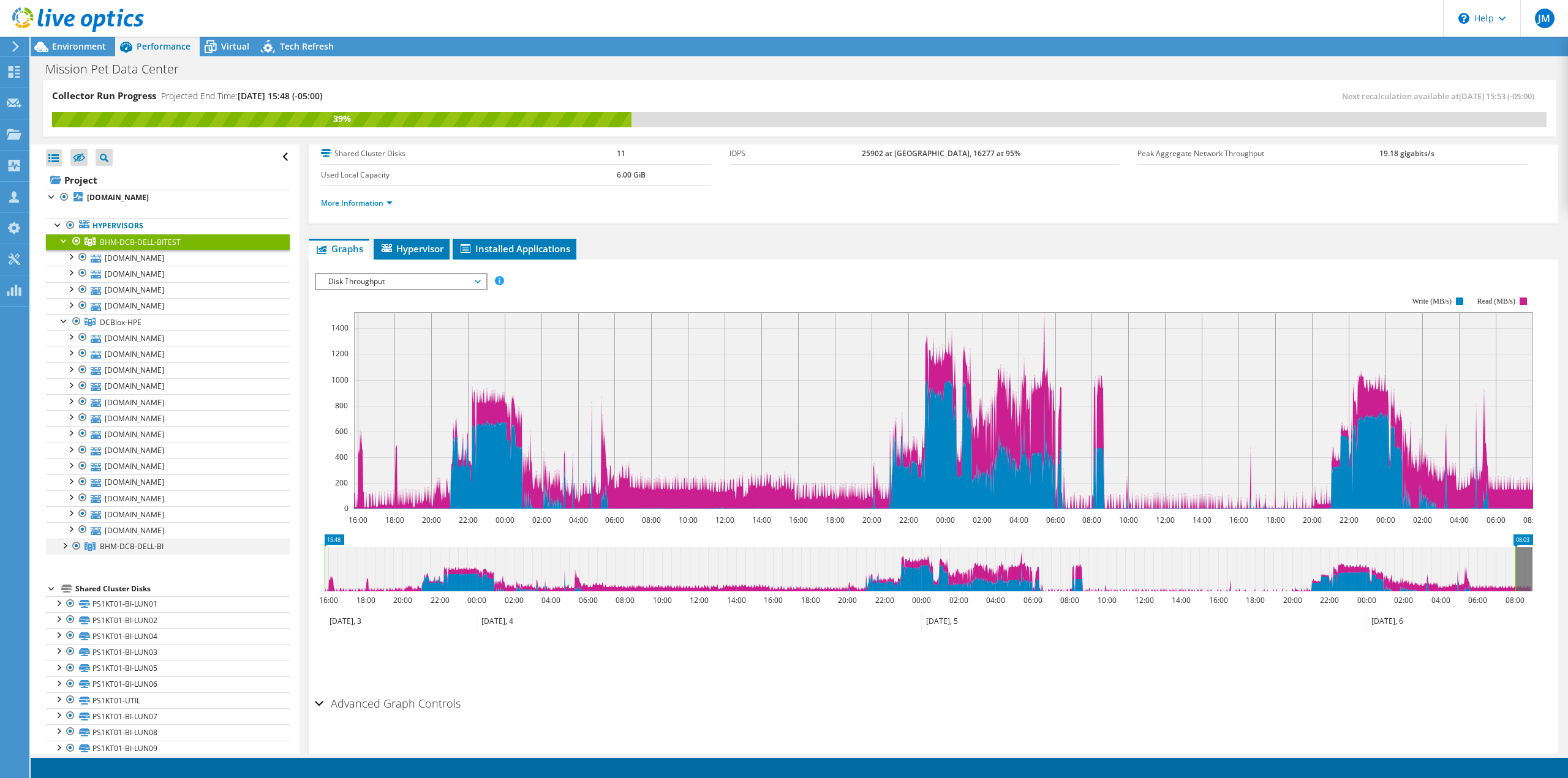
click at [64, 541] on div at bounding box center [64, 545] width 12 height 12
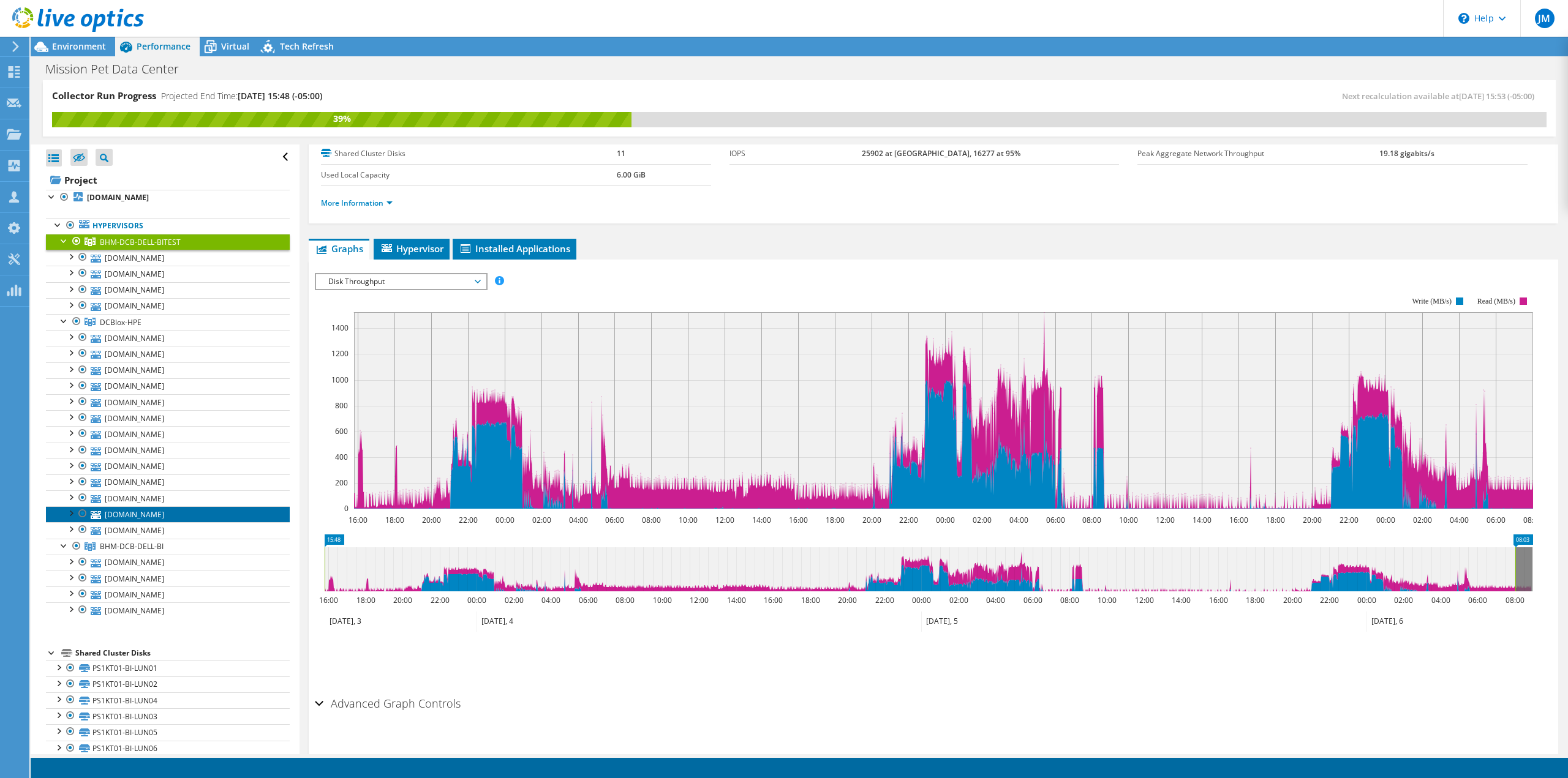
click at [152, 514] on link "[DOMAIN_NAME]" at bounding box center [168, 514] width 244 height 16
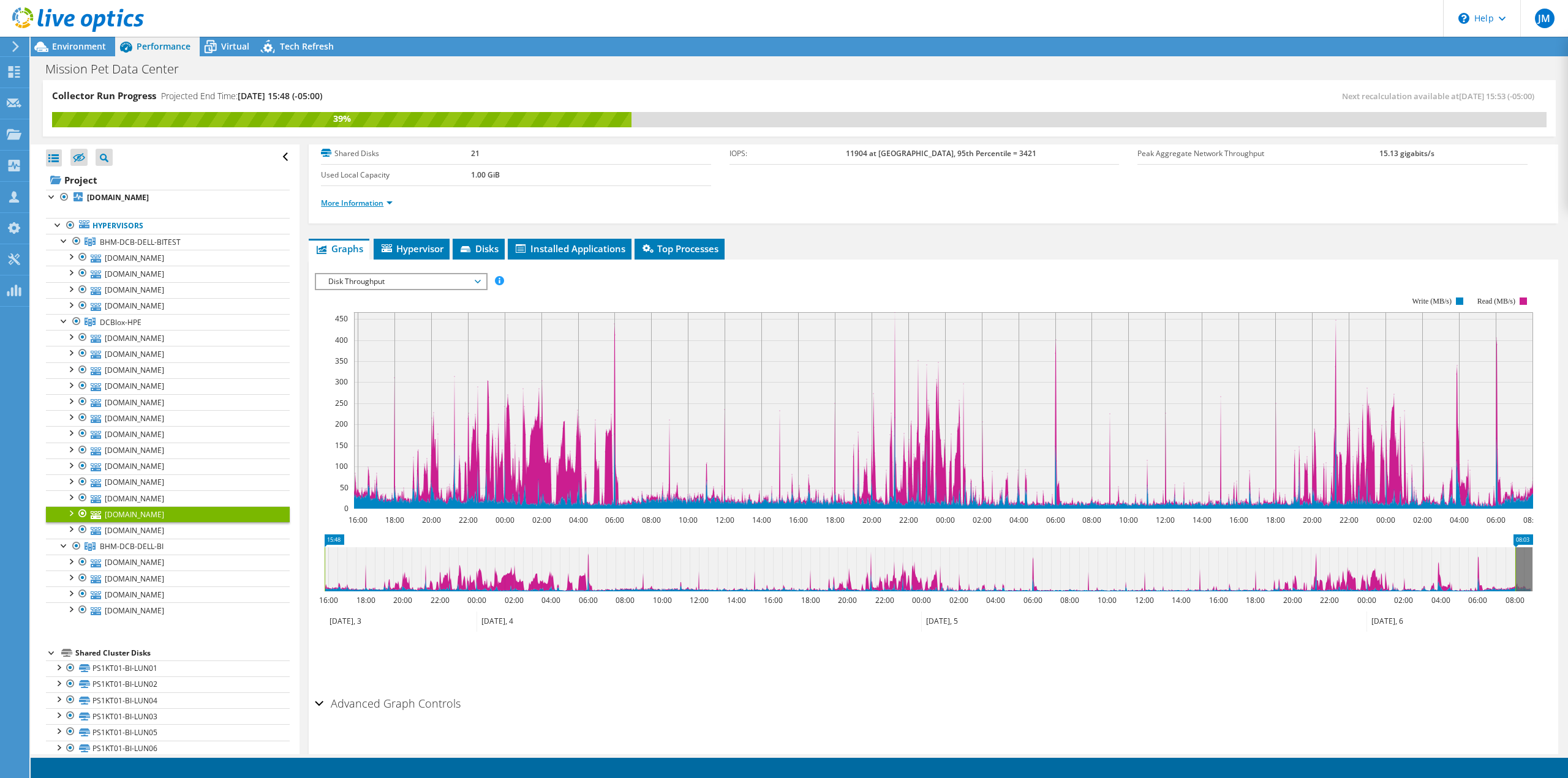
click at [389, 201] on link "More Information" at bounding box center [357, 203] width 72 height 10
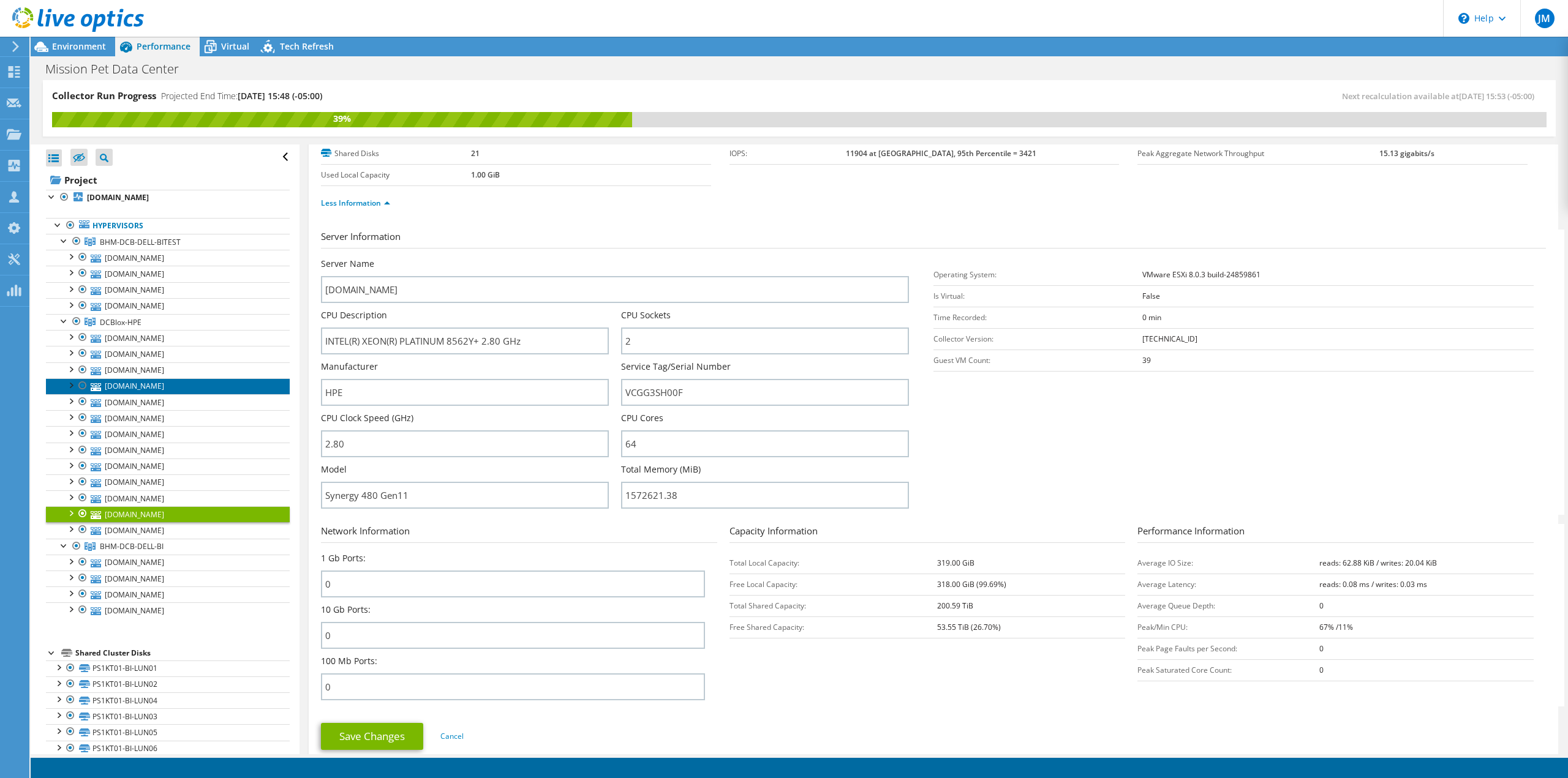
click at [124, 378] on link "[DOMAIN_NAME]" at bounding box center [168, 386] width 244 height 16
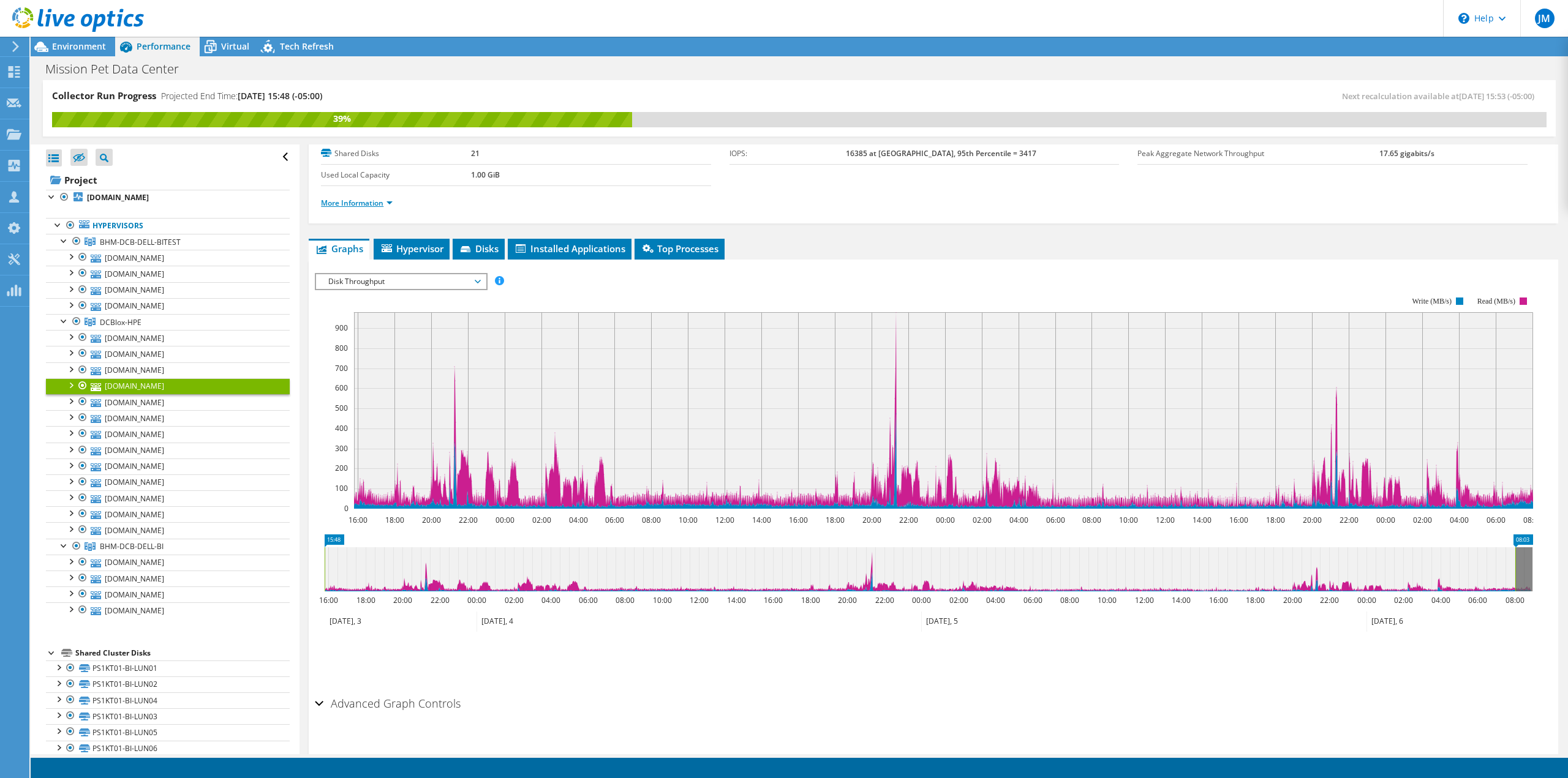
click at [384, 199] on link "More Information" at bounding box center [357, 203] width 72 height 10
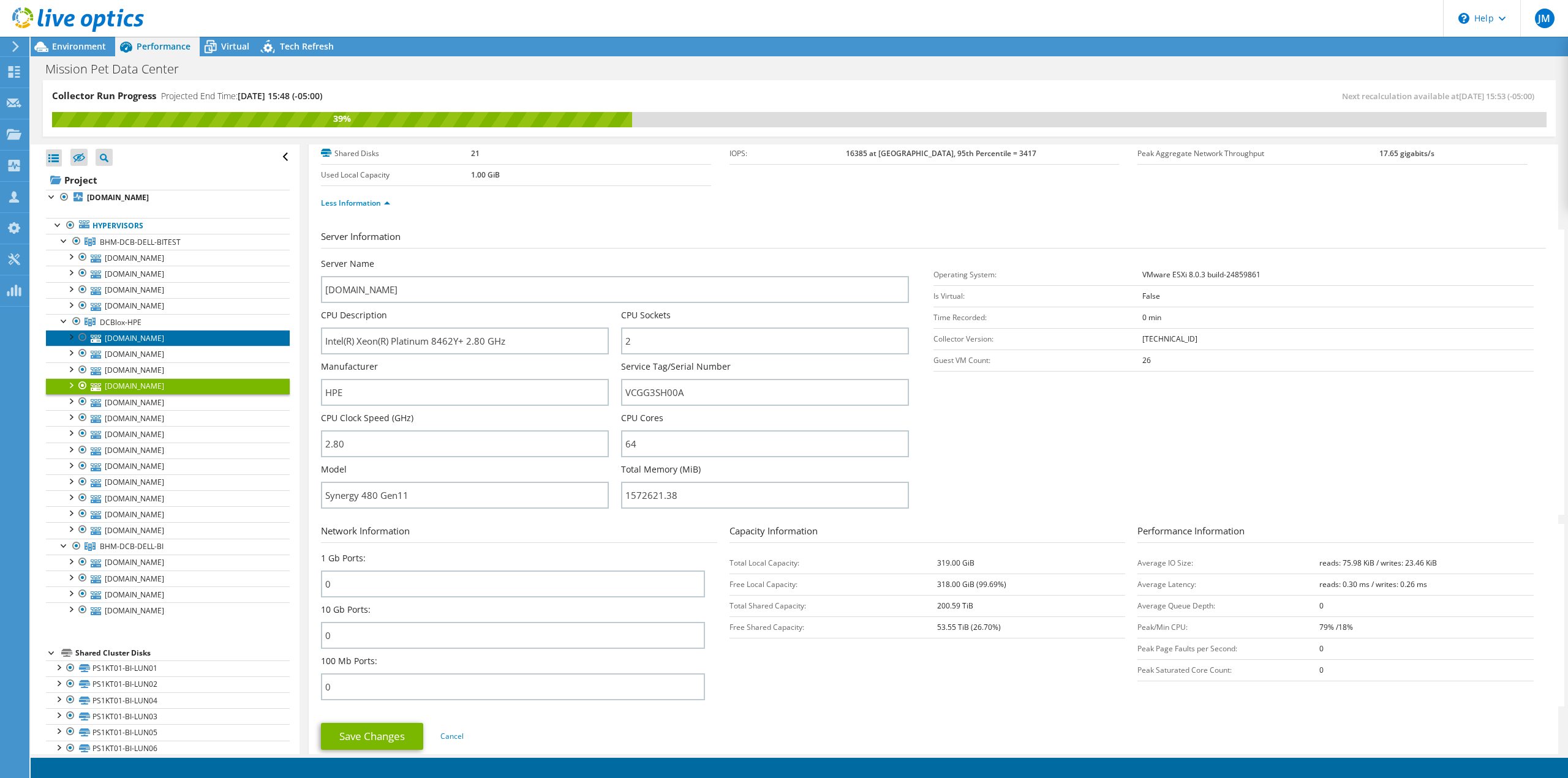
click at [149, 342] on link "[DOMAIN_NAME]" at bounding box center [168, 338] width 244 height 16
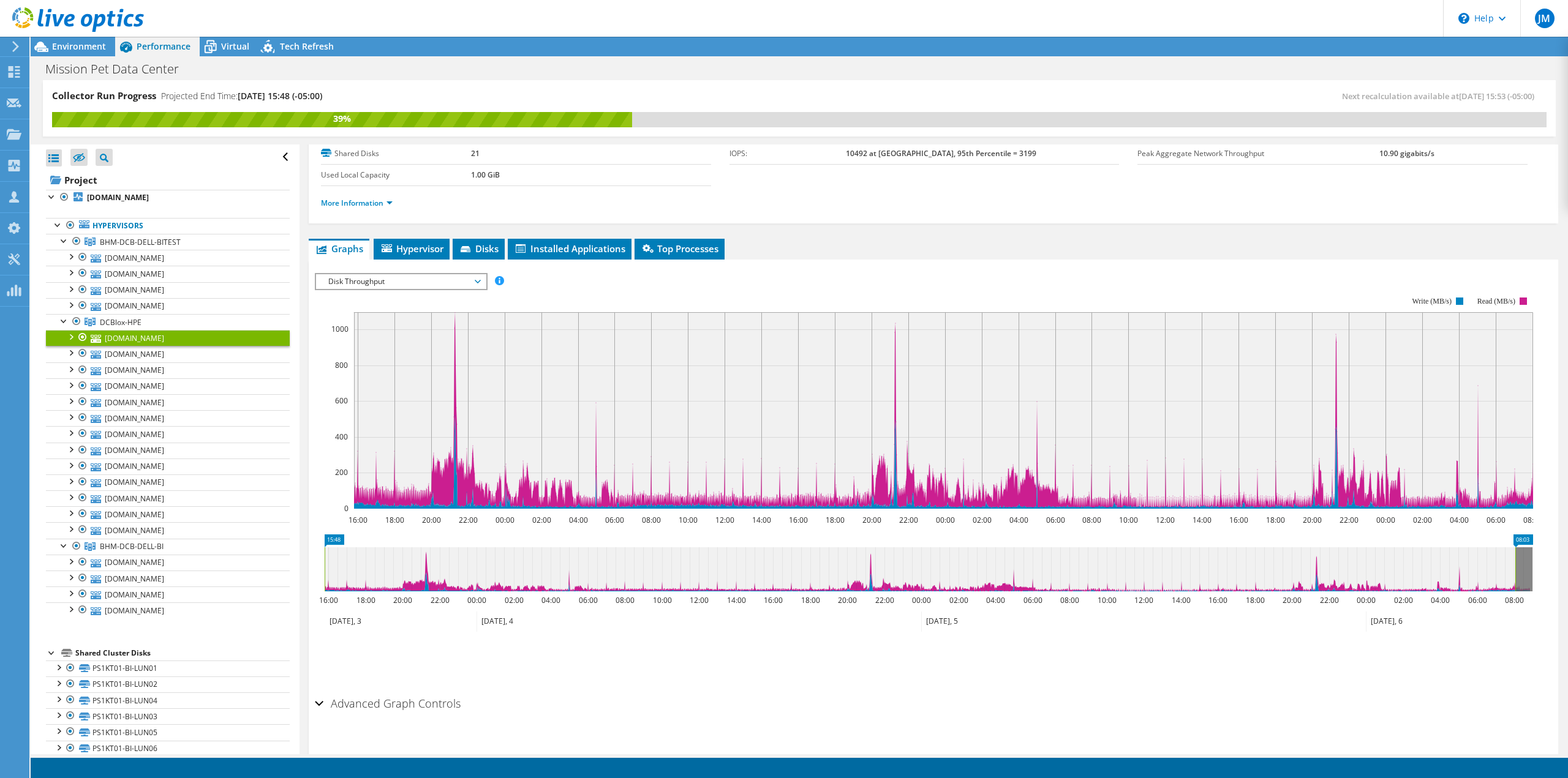
click at [394, 199] on li "More Information" at bounding box center [360, 203] width 79 height 13
click at [388, 201] on link "More Information" at bounding box center [357, 203] width 72 height 10
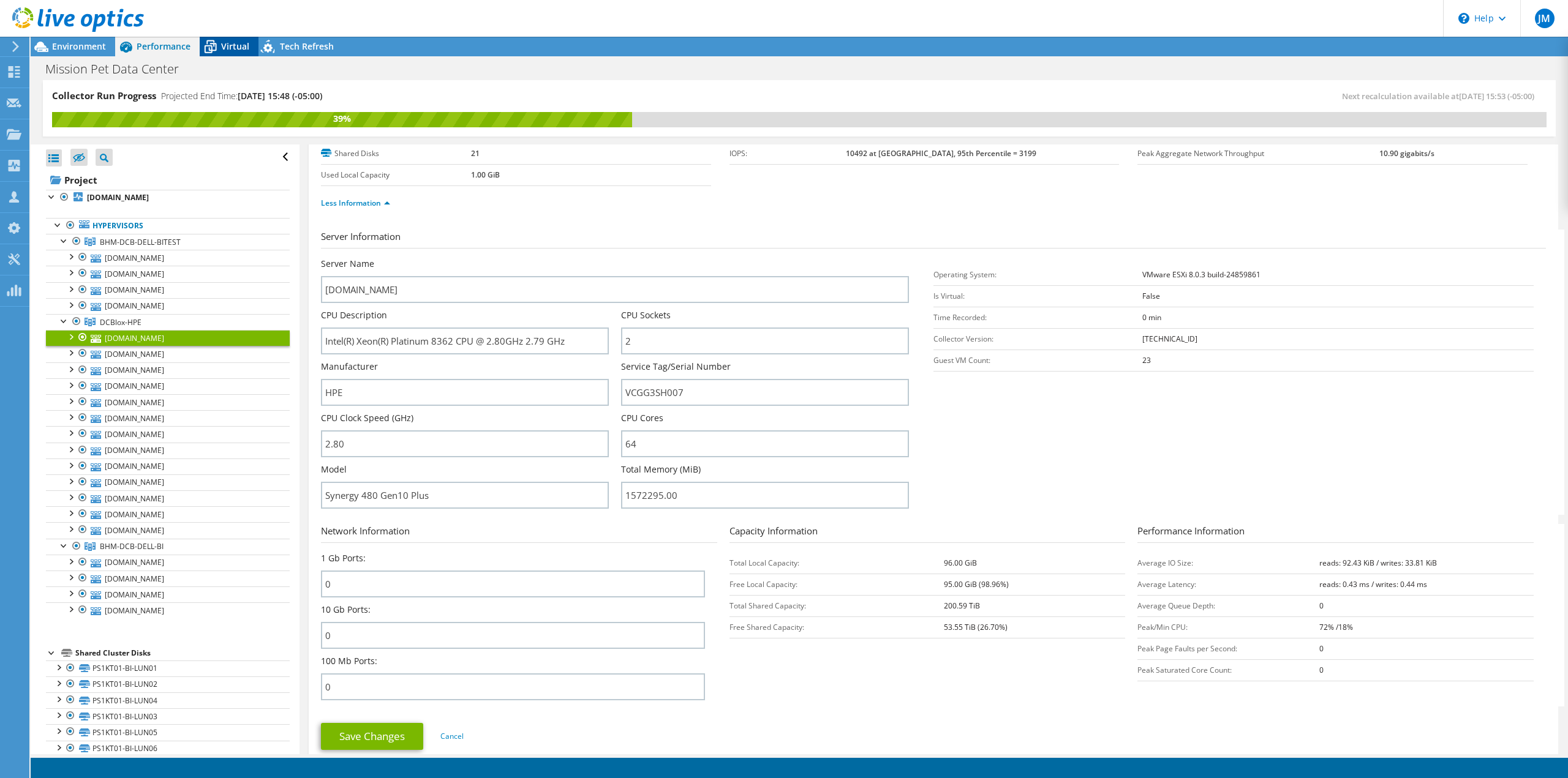
click at [219, 45] on icon at bounding box center [210, 46] width 21 height 21
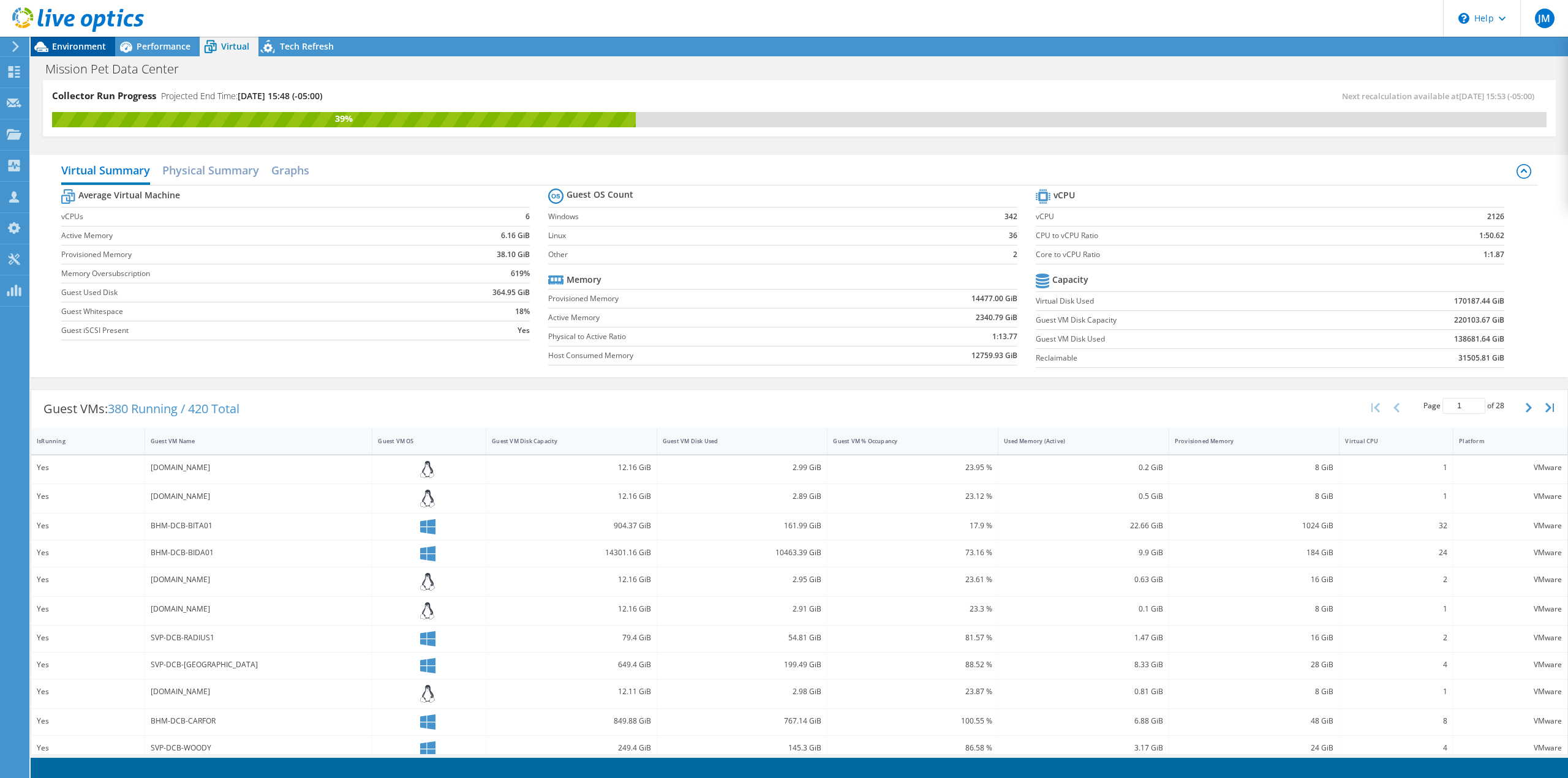
click at [79, 41] on span "Environment" at bounding box center [79, 46] width 54 height 12
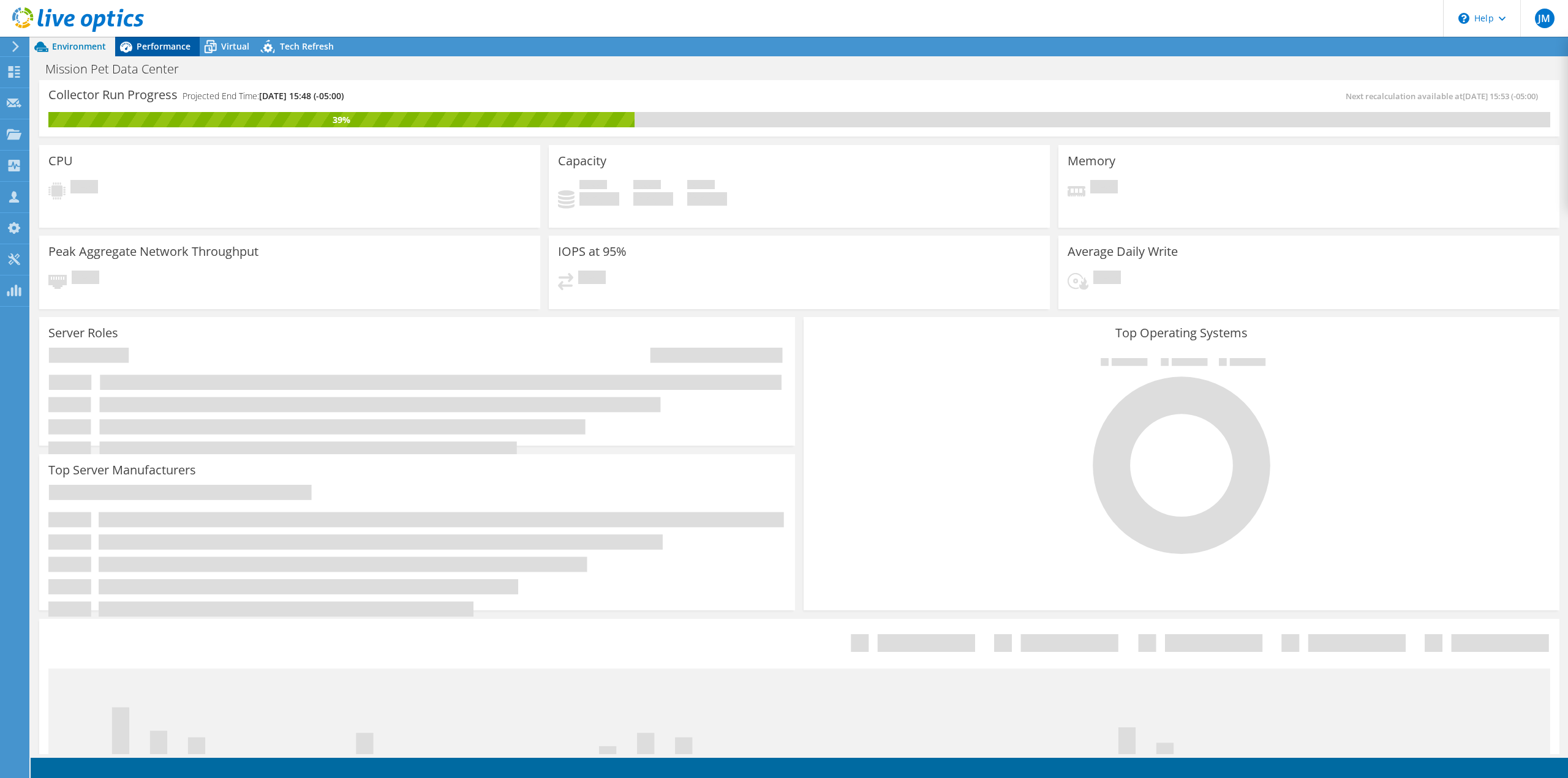
click at [160, 46] on span "Performance" at bounding box center [164, 46] width 54 height 12
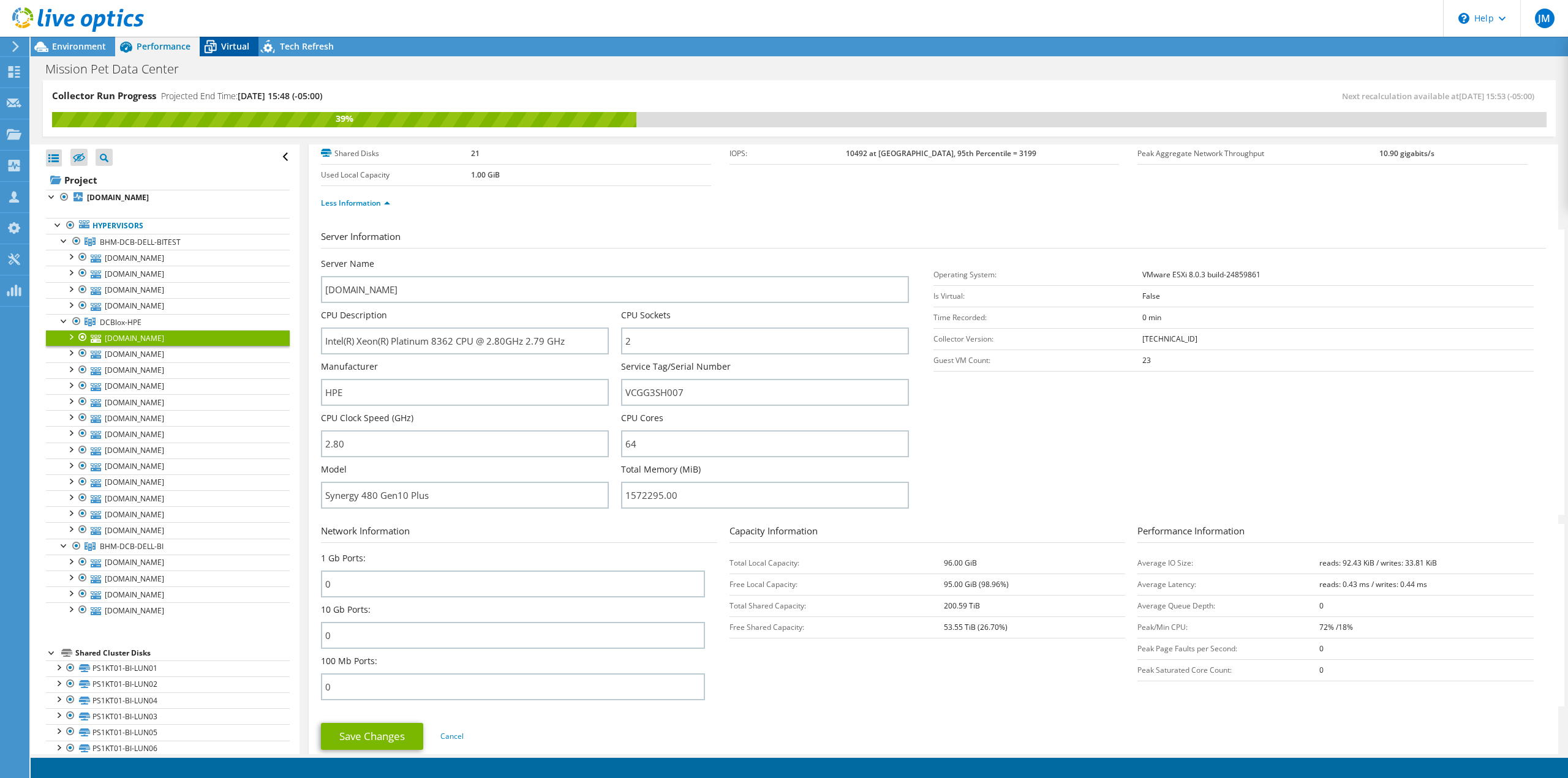
click at [210, 49] on icon at bounding box center [210, 47] width 12 height 10
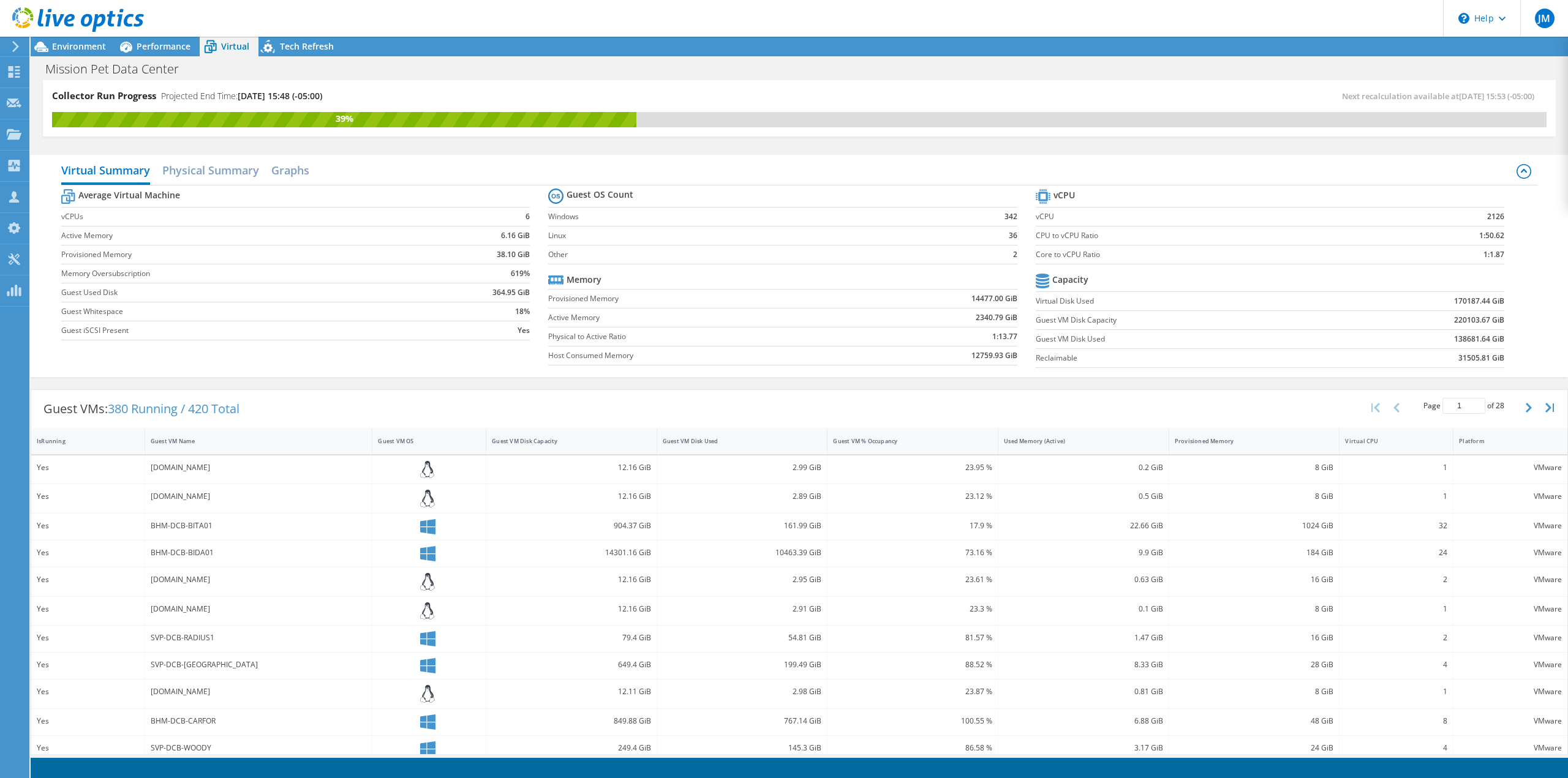
scroll to position [116, 0]
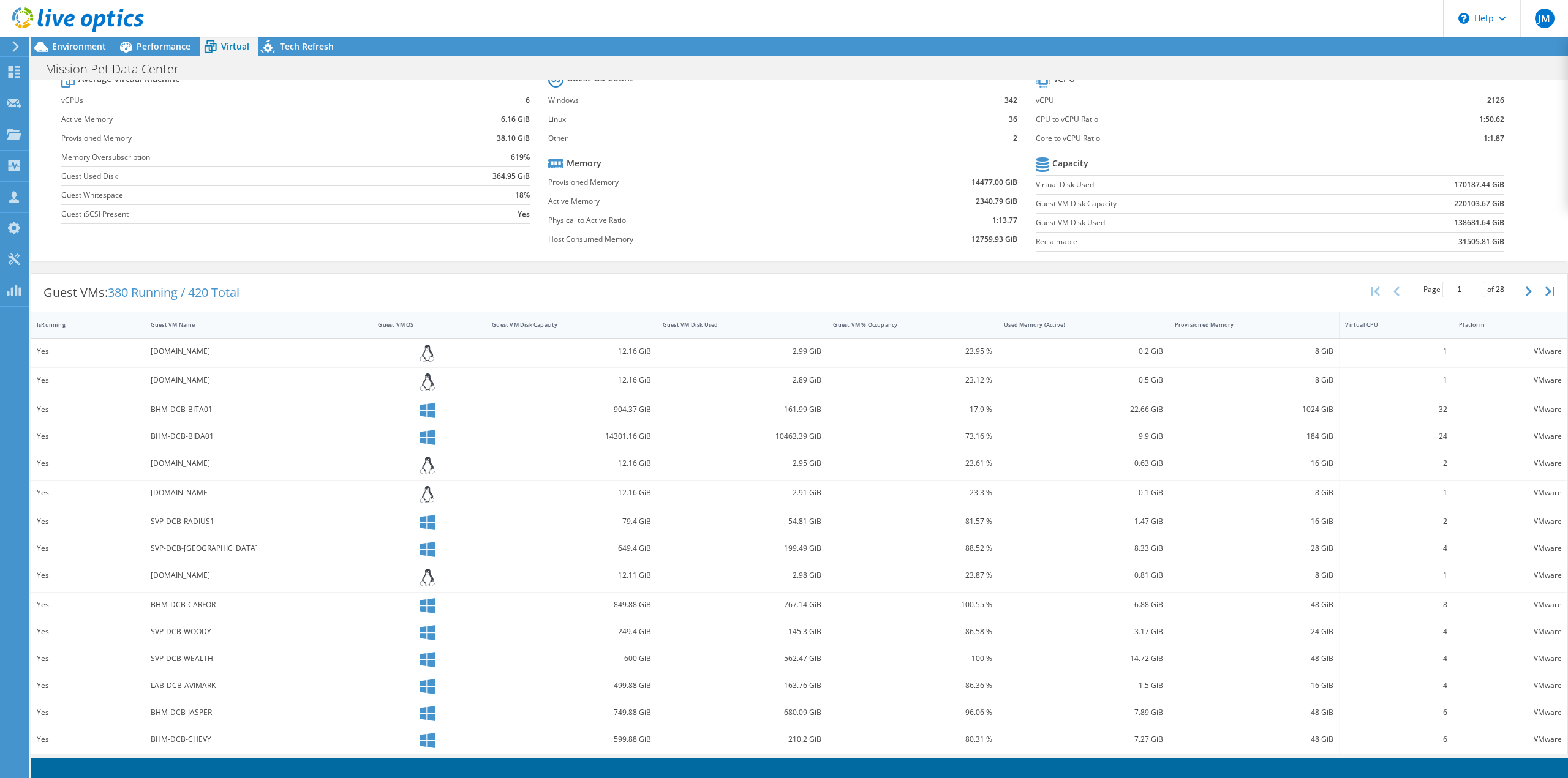
click at [1299, 756] on div "Environment Performance Virtual Upgrades" at bounding box center [799, 407] width 1537 height 741
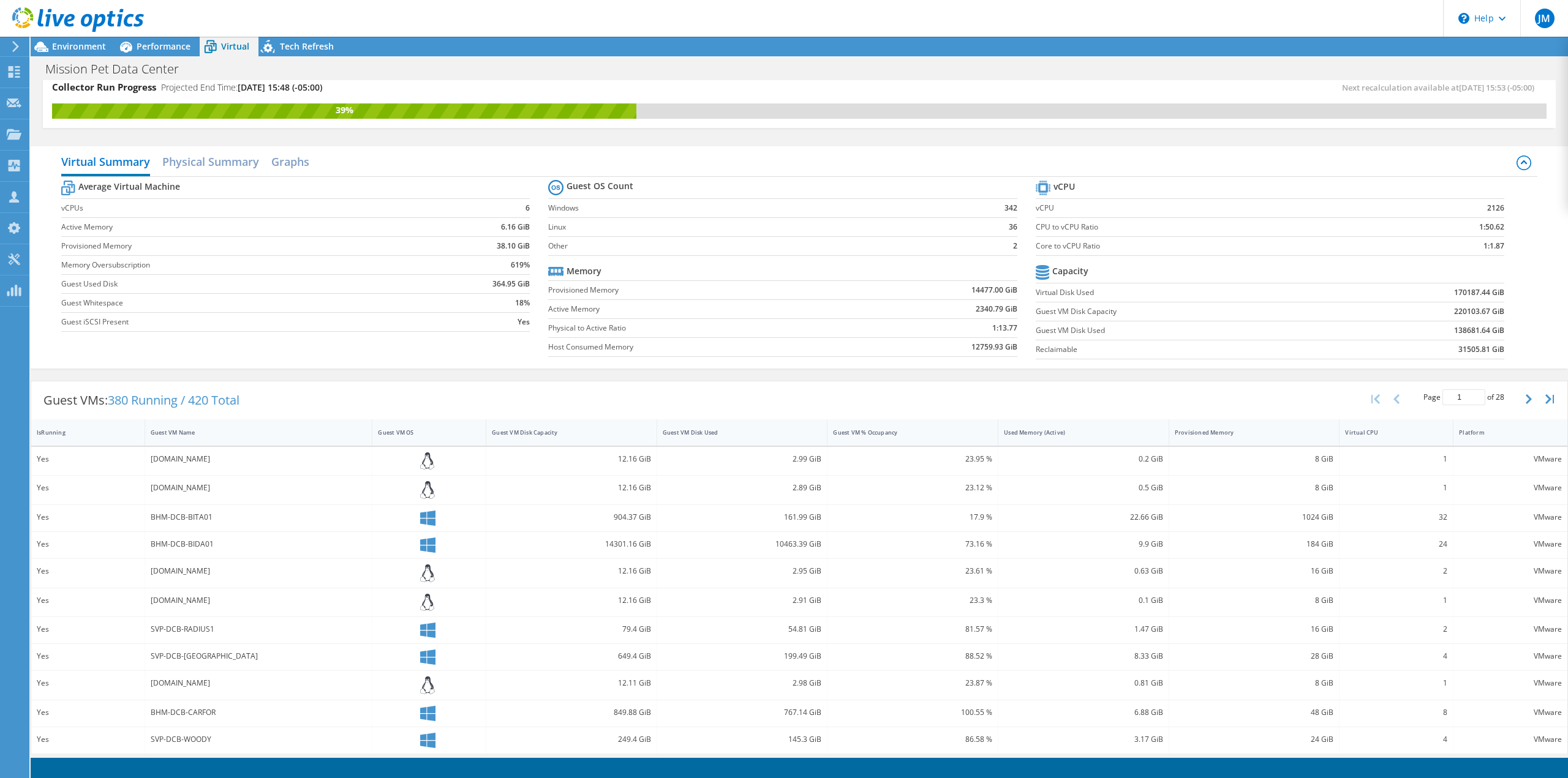
scroll to position [0, 0]
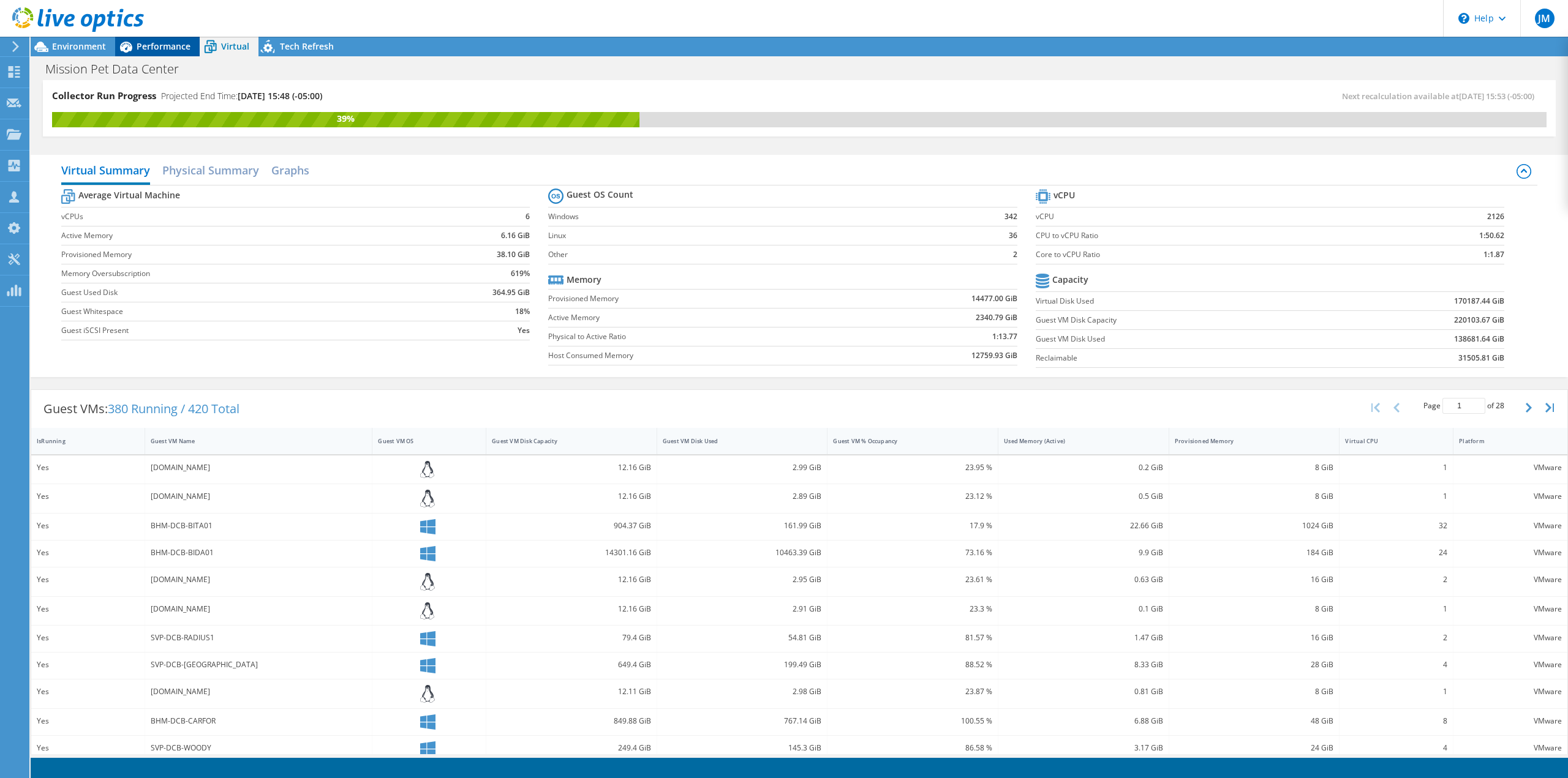
click at [149, 53] on div "Performance" at bounding box center [157, 46] width 85 height 20
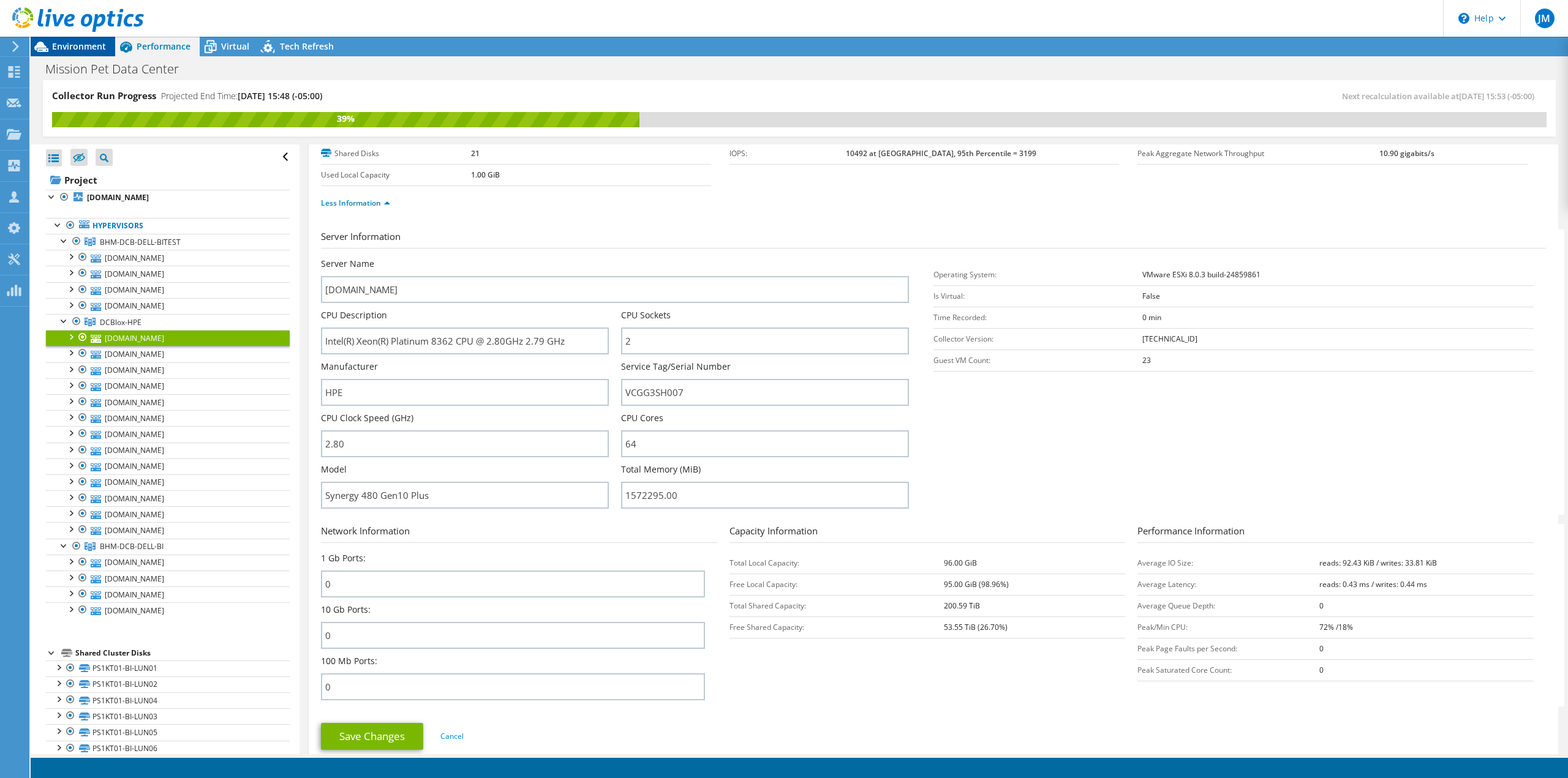
click at [96, 42] on span "Environment" at bounding box center [79, 46] width 54 height 12
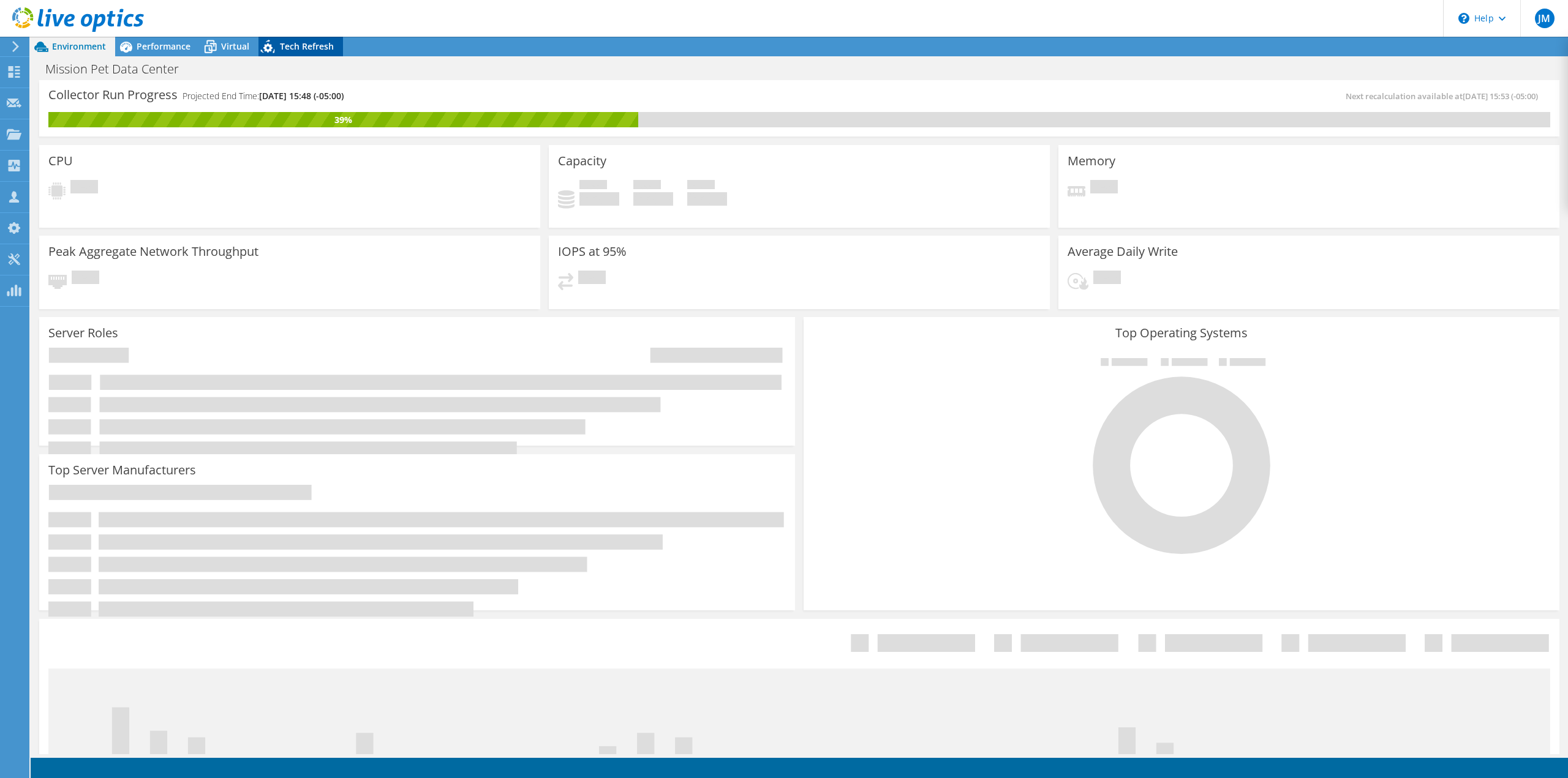
click at [303, 45] on span "Tech Refresh" at bounding box center [307, 46] width 54 height 12
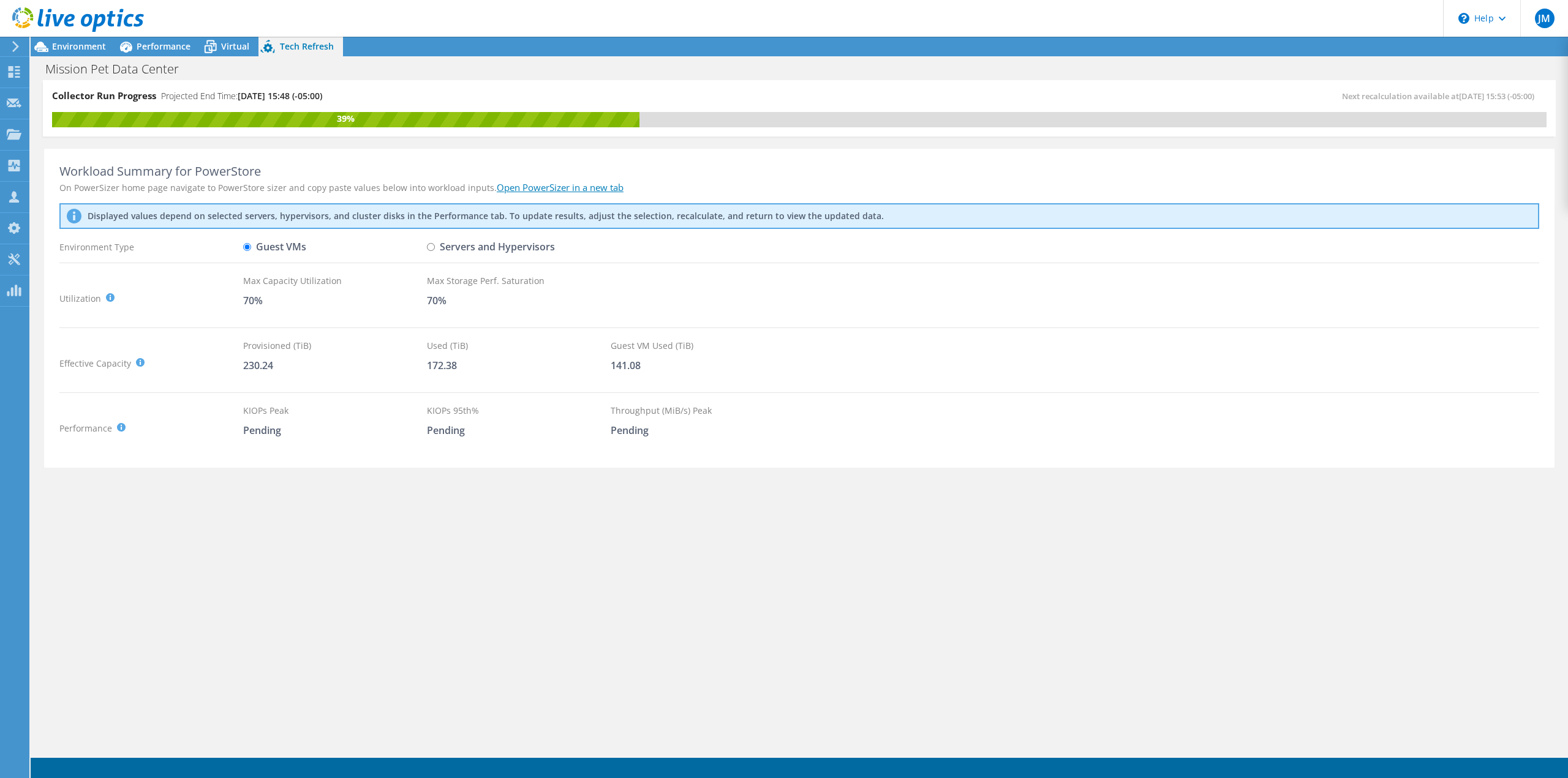
click at [461, 243] on label "Servers and Hypervisors" at bounding box center [491, 246] width 128 height 21
click at [435, 243] on input "Servers and Hypervisors" at bounding box center [430, 247] width 8 height 8
radio input "true"
click at [271, 248] on label "Guest VMs" at bounding box center [275, 246] width 63 height 21
click at [251, 248] on input "Guest VMs" at bounding box center [247, 247] width 8 height 8
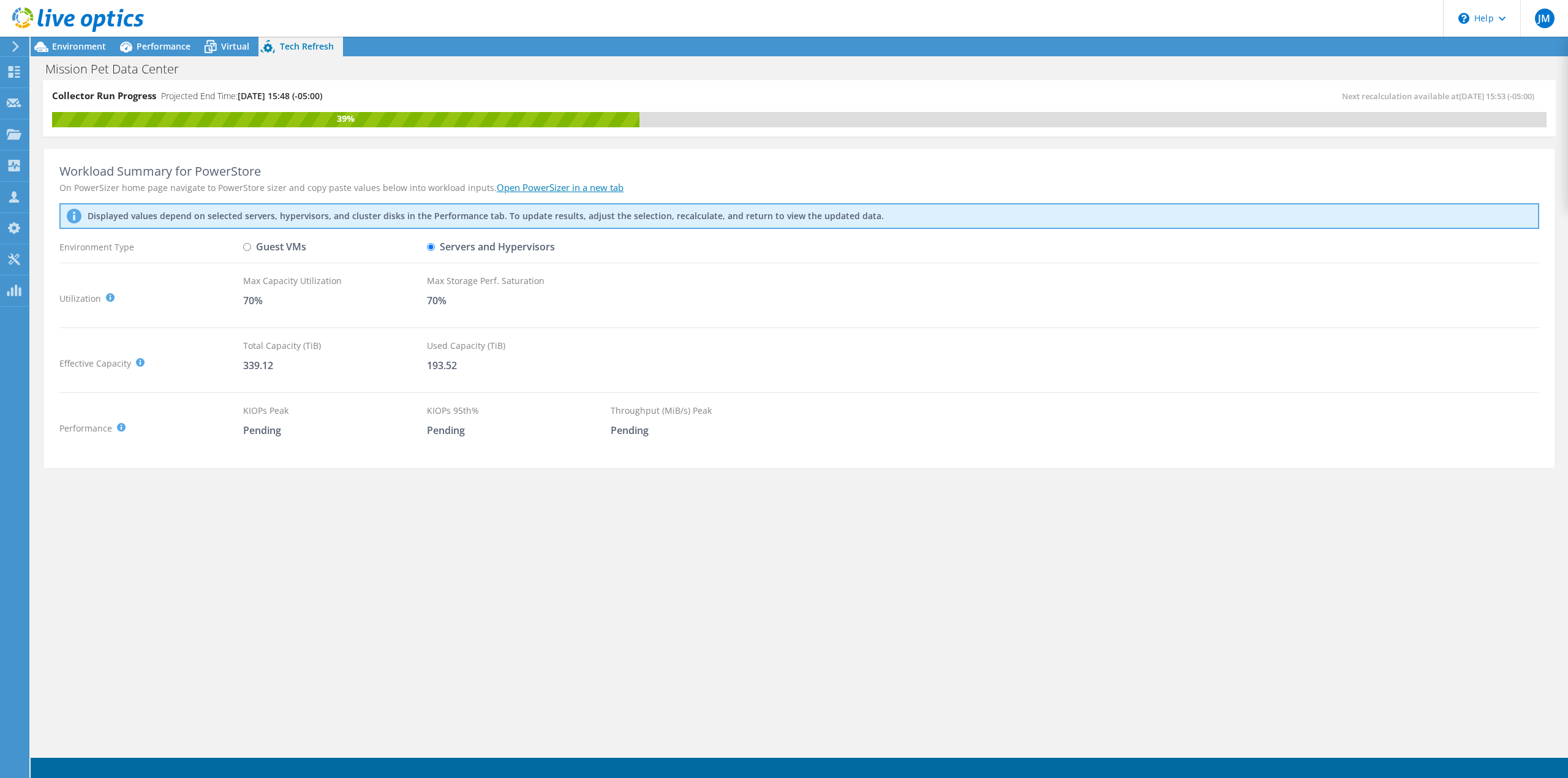
radio input "true"
click at [433, 243] on input "Servers and Hypervisors" at bounding box center [430, 247] width 8 height 8
radio input "true"
radio input "false"
